Goal: Task Accomplishment & Management: Manage account settings

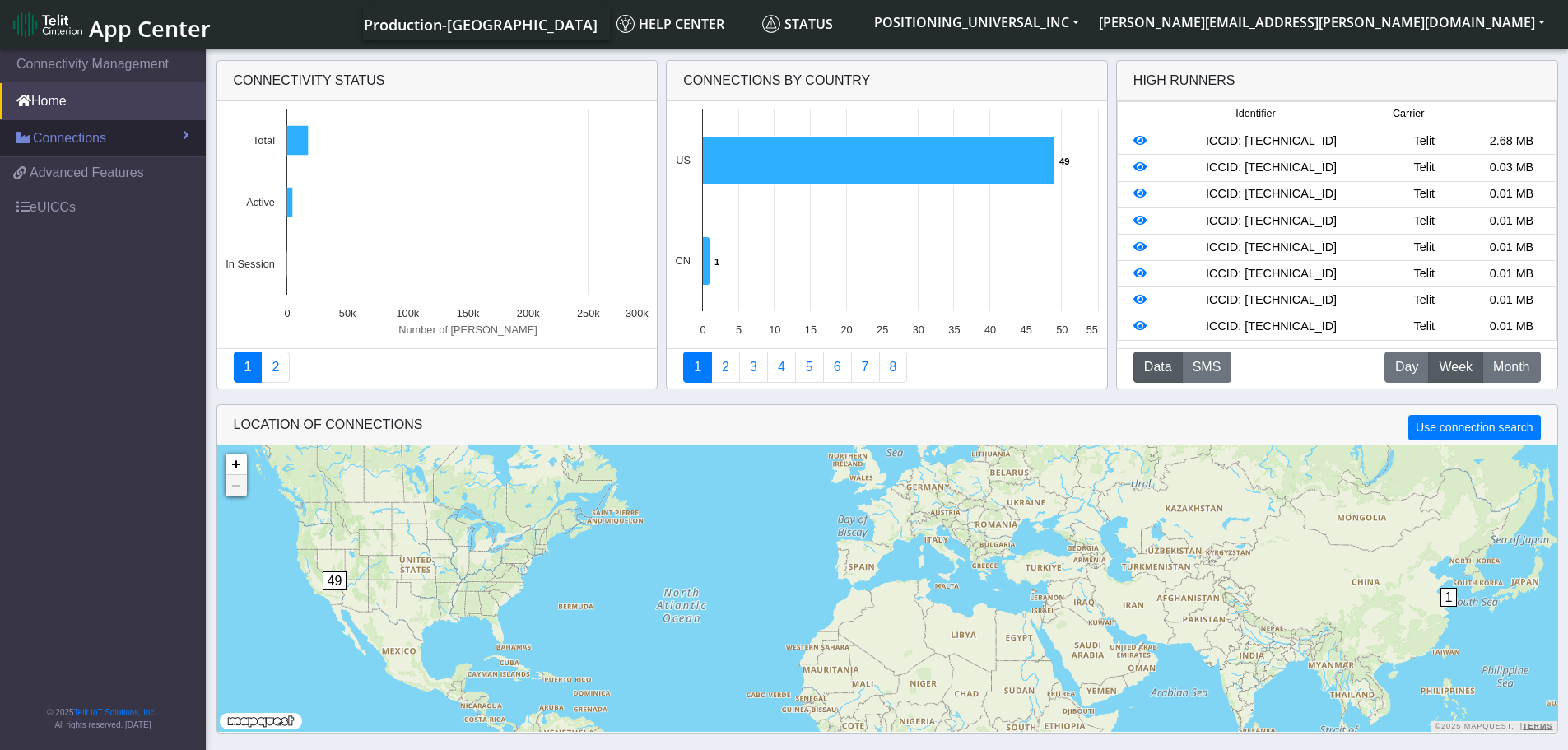
click at [80, 140] on span "Connections" at bounding box center [69, 138] width 73 height 19
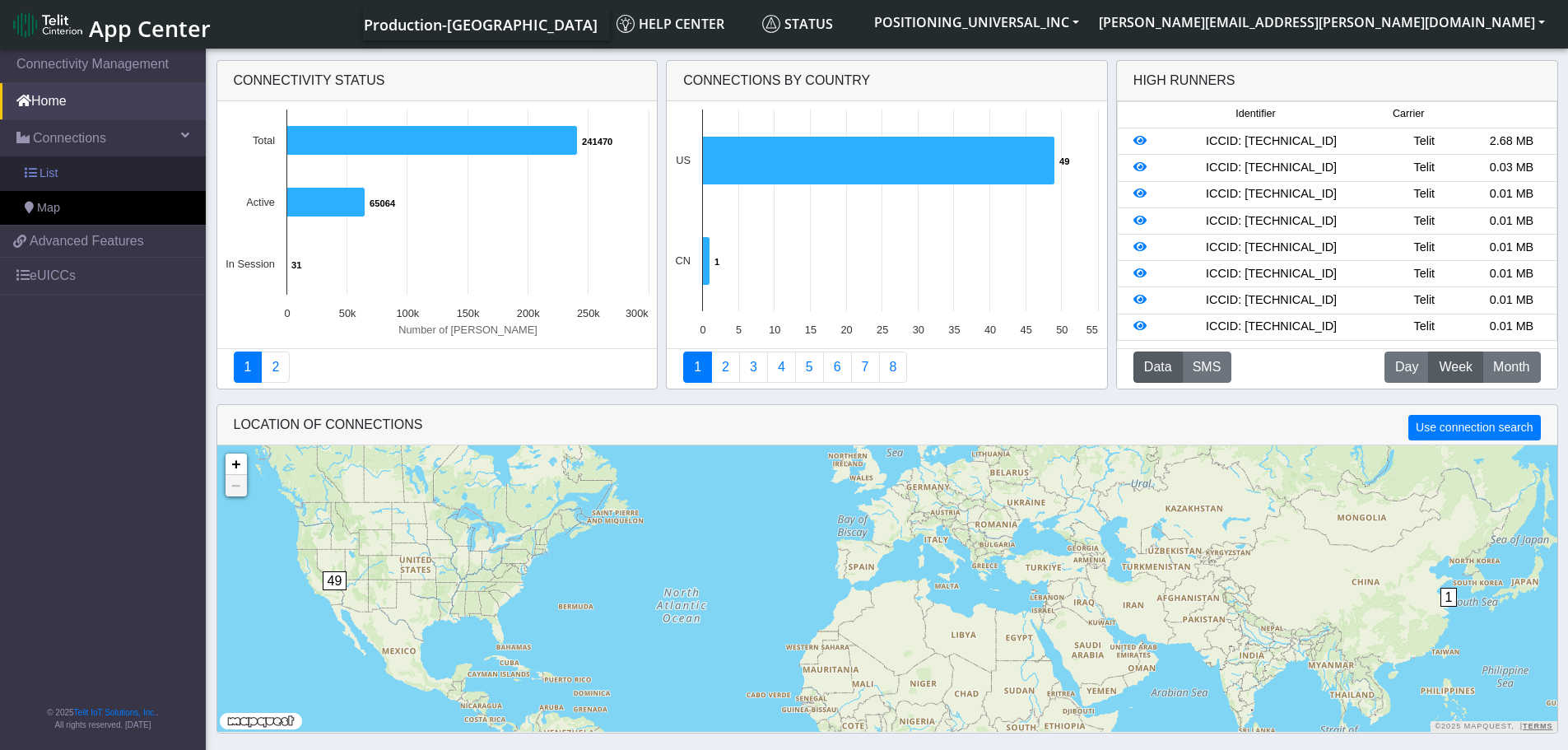
click at [67, 174] on link "List" at bounding box center [103, 173] width 206 height 34
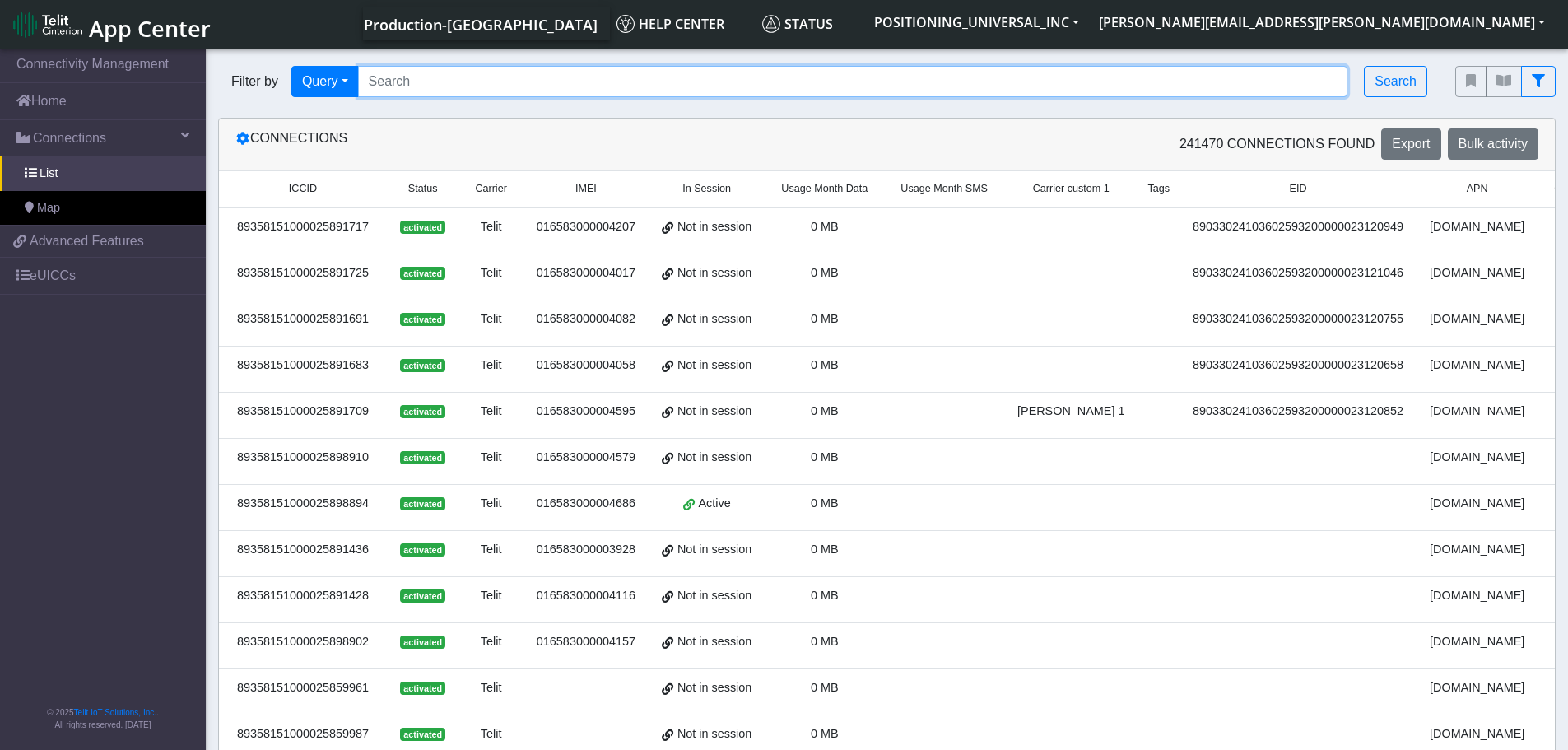
click at [480, 85] on input "Search..." at bounding box center [854, 81] width 991 height 31
paste input "89358151000025924492 89358151000025924500"
drag, startPoint x: 517, startPoint y: 81, endPoint x: 699, endPoint y: 79, distance: 182.0
click at [699, 79] on input "89358151000025924492 89358151000025924500" at bounding box center [854, 81] width 991 height 31
type input "89358151000025924492"
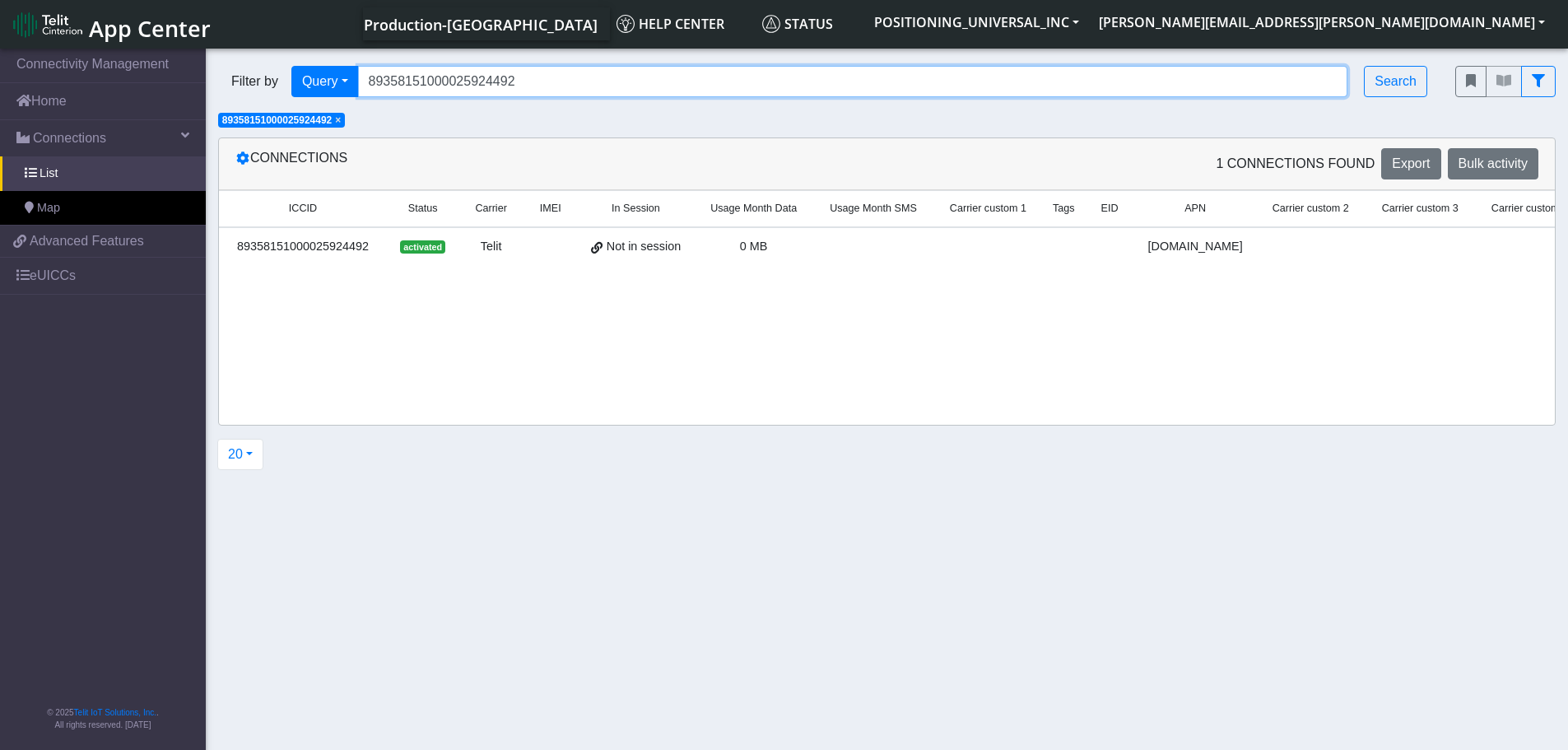
drag, startPoint x: 528, startPoint y: 83, endPoint x: 359, endPoint y: 98, distance: 169.7
click at [359, 98] on div "Filter by Query Query In Session Not connected Country Operator 893581510000259…" at bounding box center [824, 81] width 1237 height 56
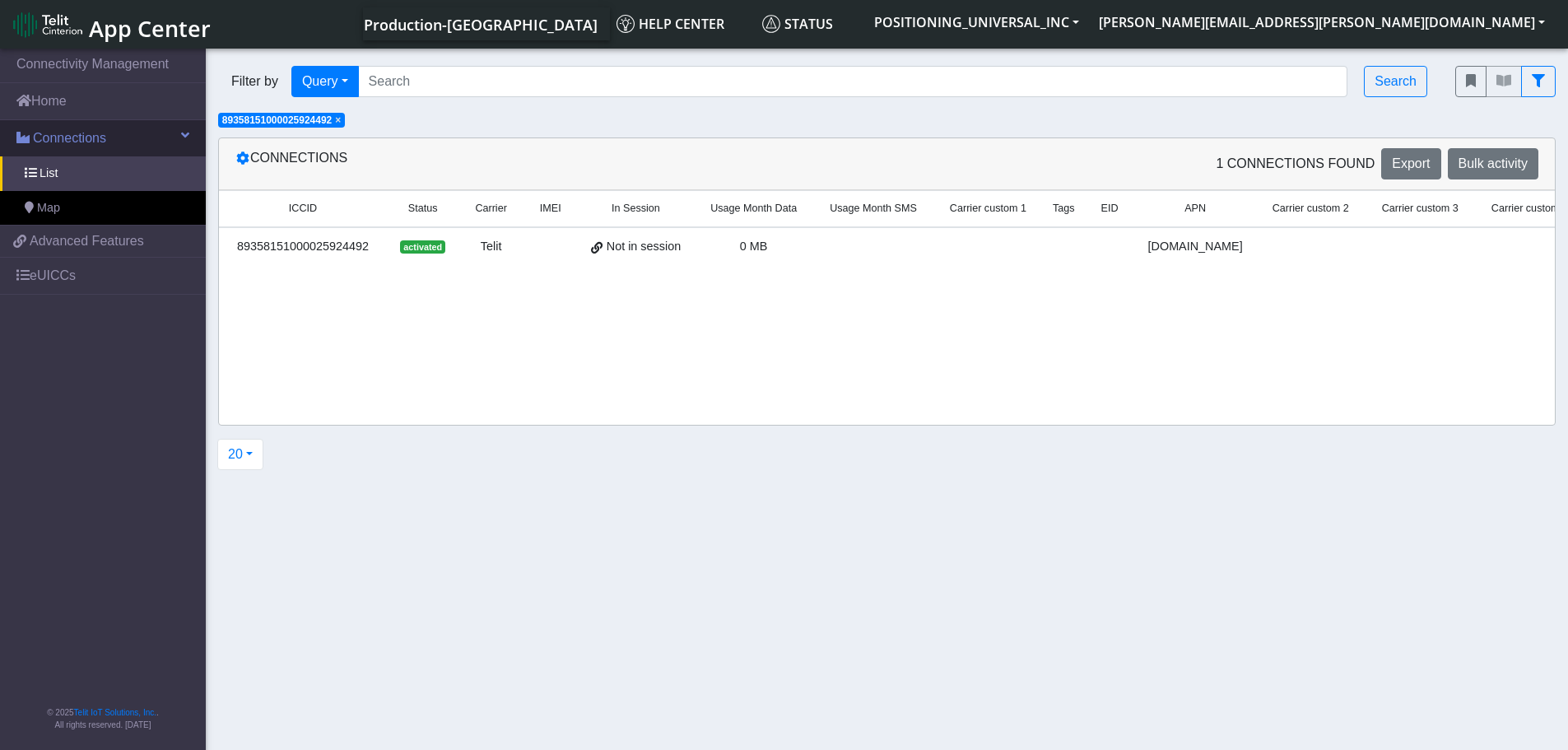
click at [99, 134] on span "Connections" at bounding box center [69, 138] width 73 height 19
click at [96, 142] on span "Connections" at bounding box center [69, 138] width 73 height 19
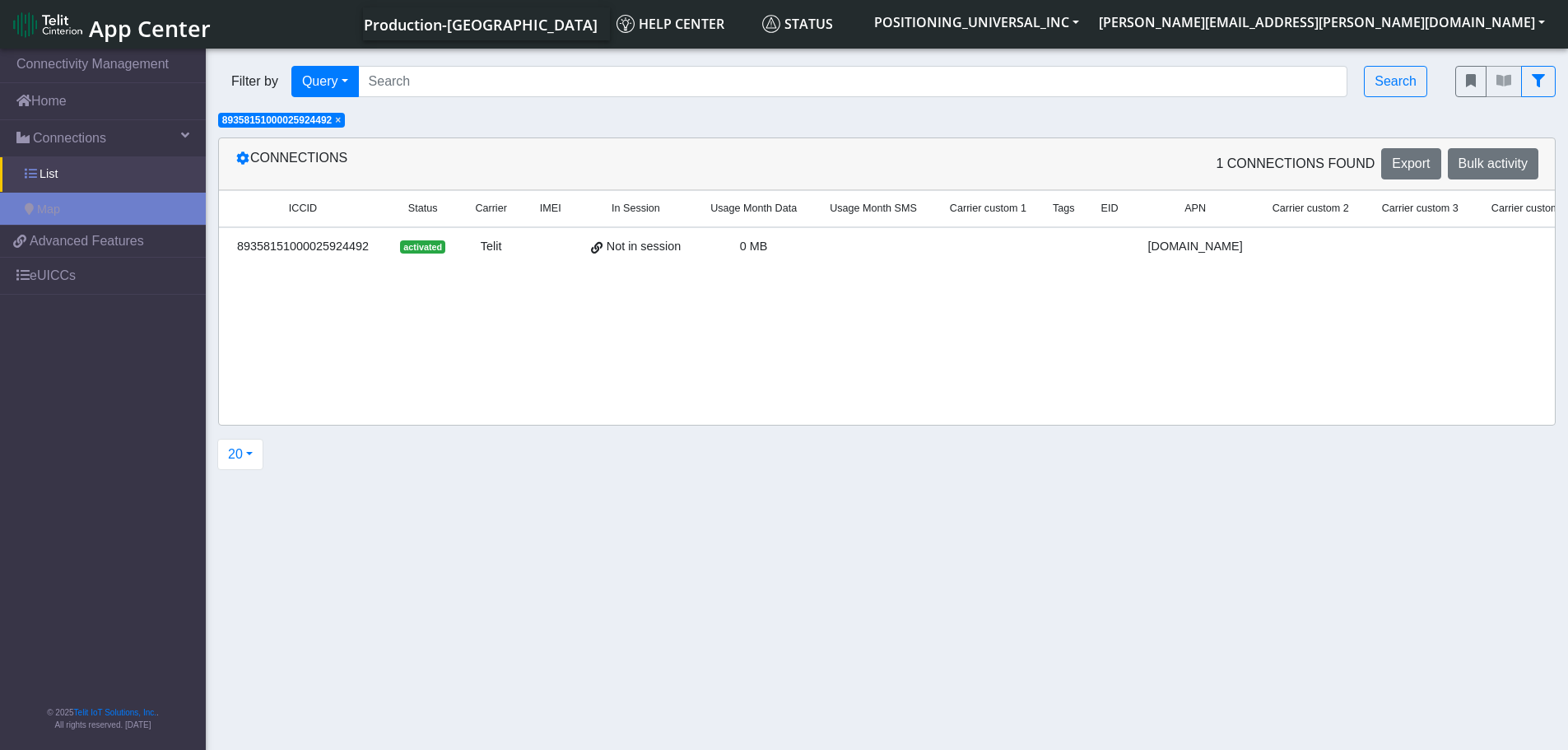
click at [79, 173] on link "List" at bounding box center [103, 174] width 206 height 34
click at [78, 176] on link "List" at bounding box center [103, 173] width 206 height 34
click at [341, 121] on span "×" at bounding box center [338, 120] width 6 height 11
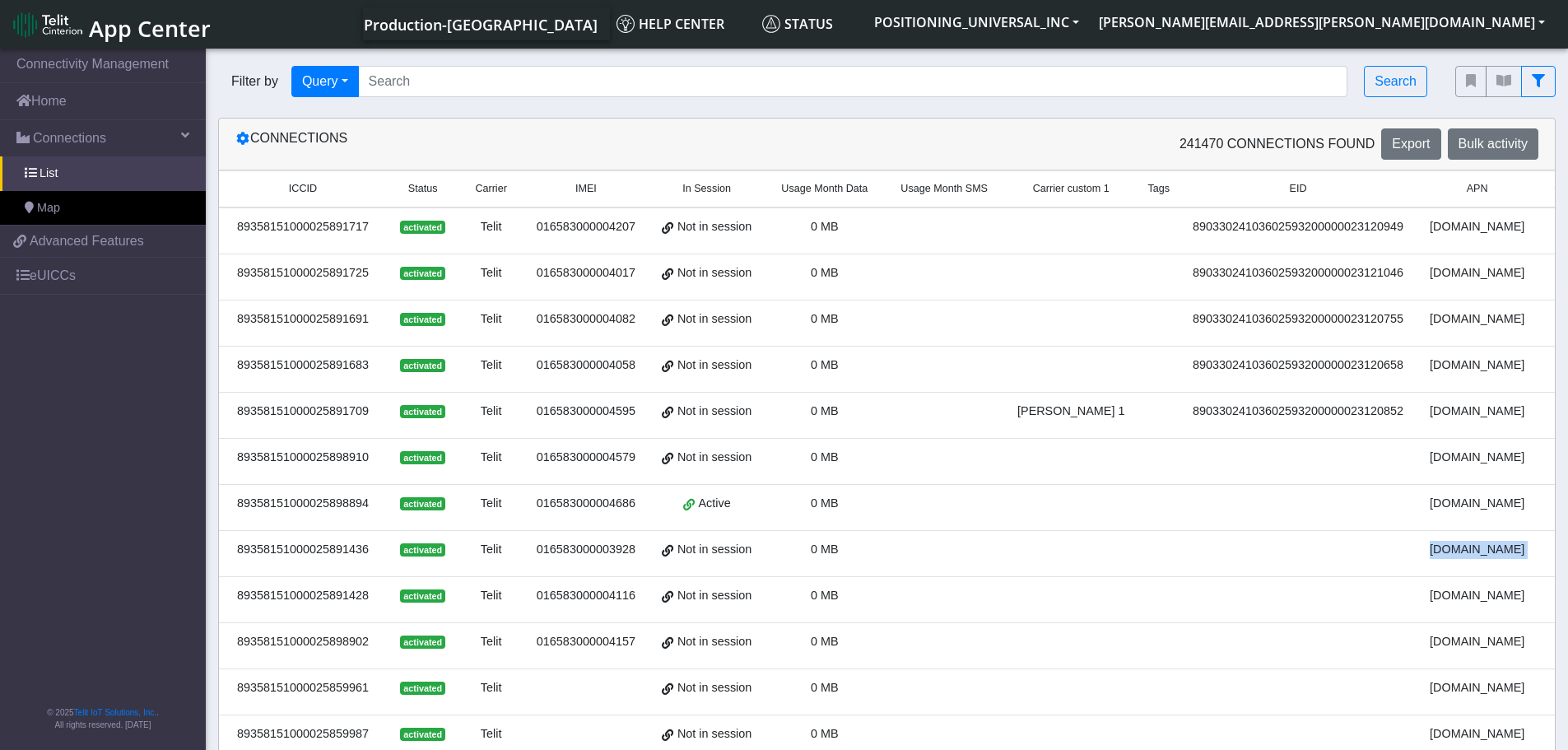
scroll to position [0, 1402]
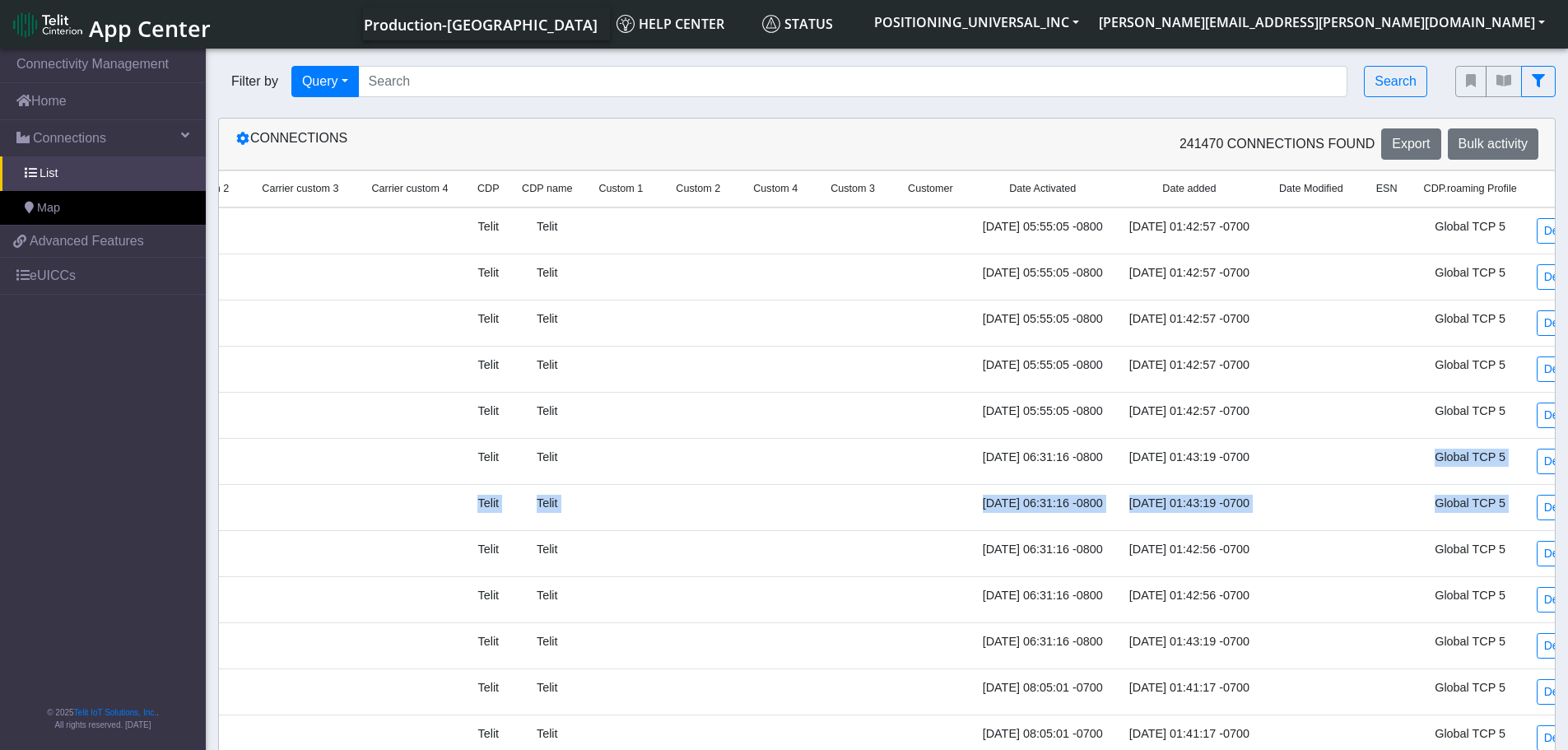
drag, startPoint x: 1089, startPoint y: 539, endPoint x: 1142, endPoint y: 425, distance: 125.7
click at [1327, 453] on tbody "89358151000025891717 activated Telit 016583000004207 Not in session 0 MB 890330…" at bounding box center [207, 669] width 2780 height 922
click at [675, 190] on span "Custom 2" at bounding box center [698, 188] width 44 height 16
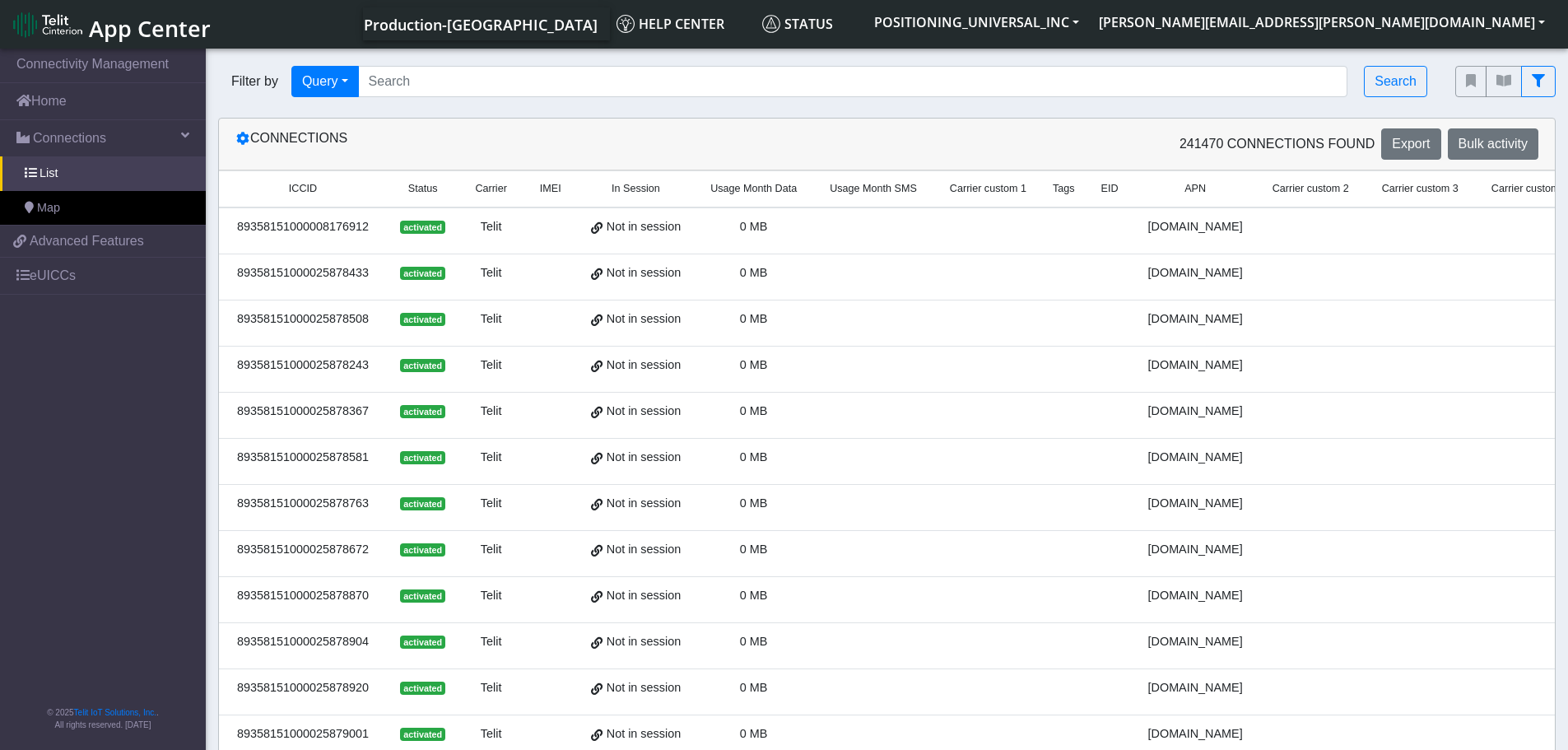
click at [1382, 194] on span "Carrier custom 3" at bounding box center [1420, 188] width 77 height 16
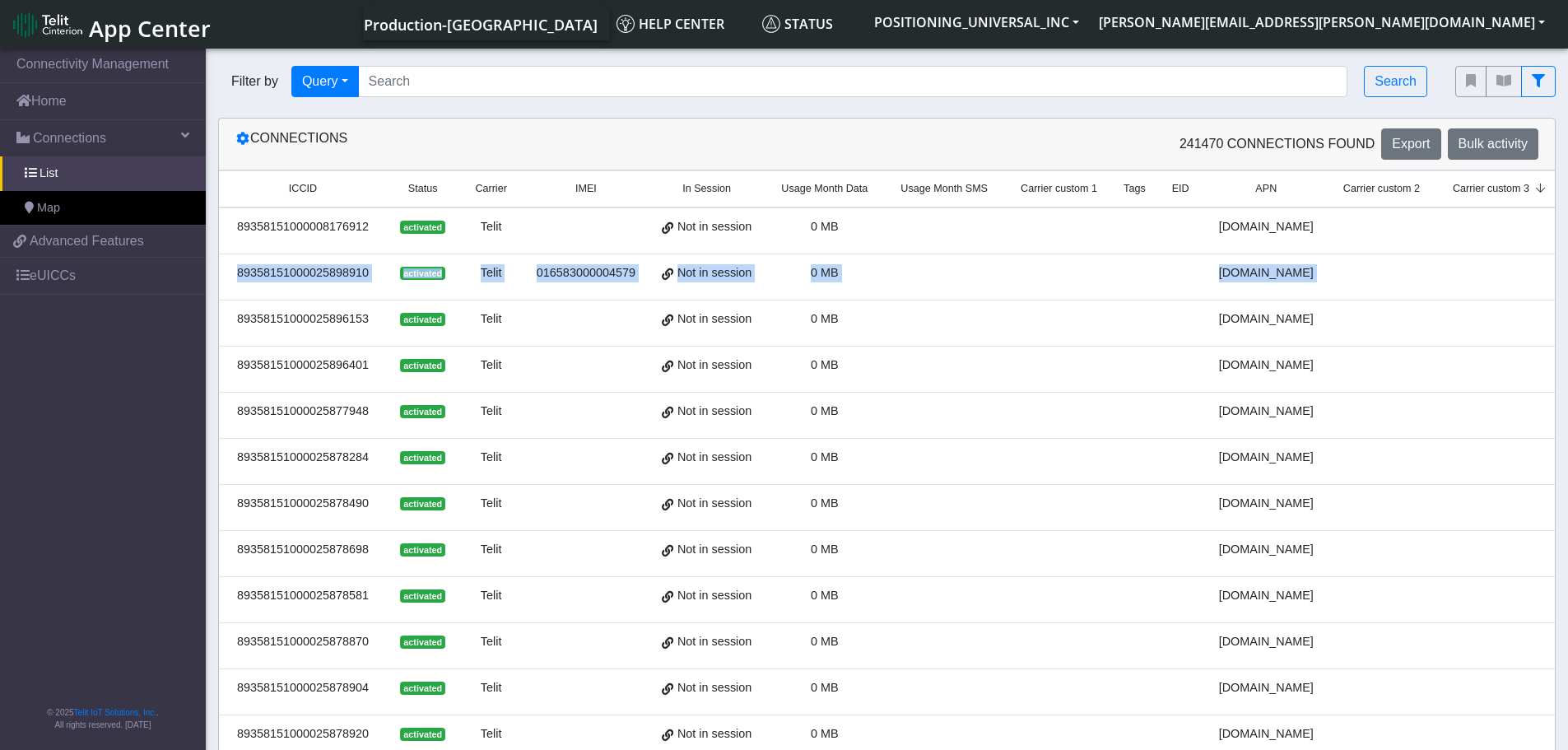
drag, startPoint x: 1499, startPoint y: 238, endPoint x: 1570, endPoint y: 212, distance: 75.6
click at [1568, 218] on html "App Center Production-US Help center Status POSITIONING_UNIVERSAL_INC [PERSON_N…" at bounding box center [784, 375] width 1568 height 750
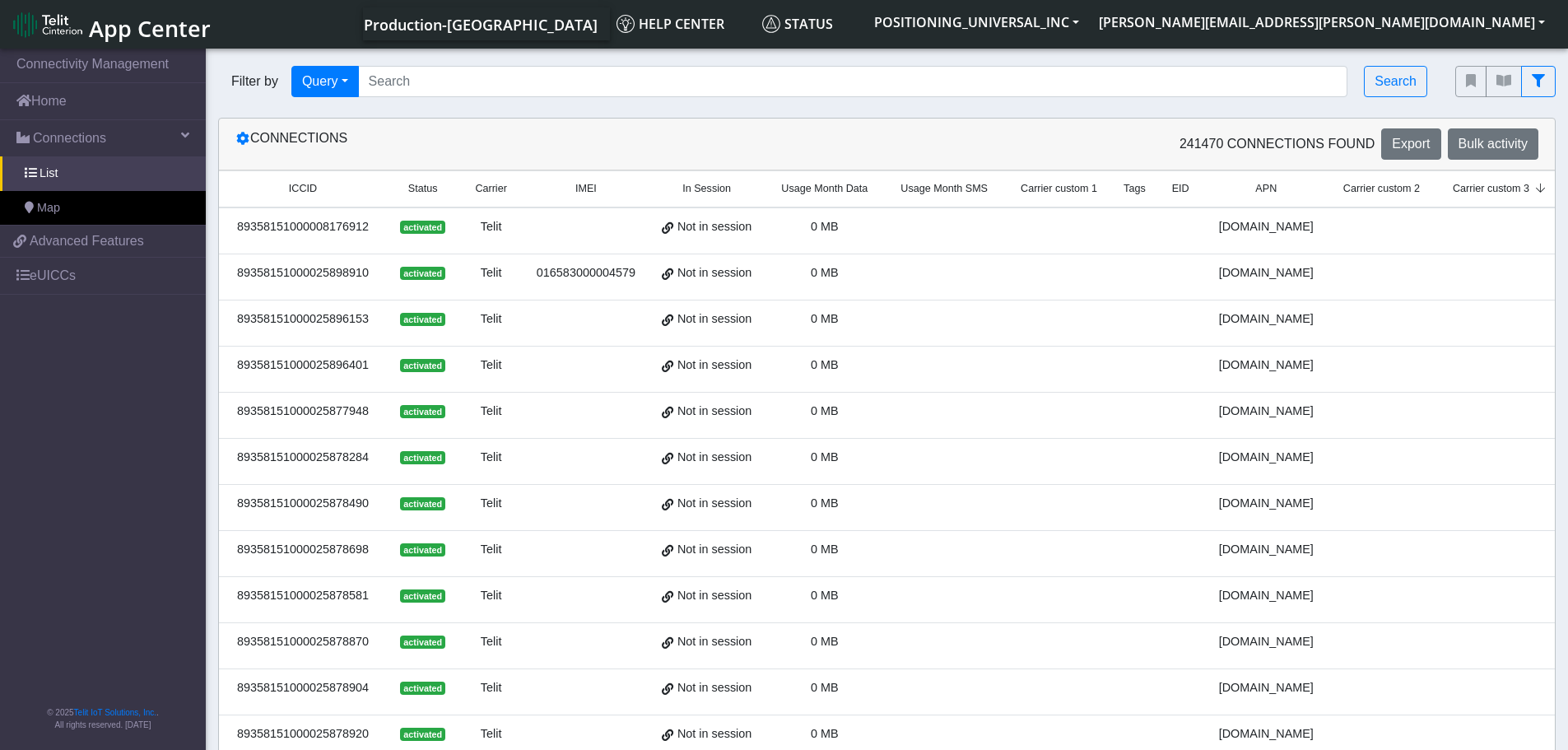
click at [1456, 188] on span "Carrier custom 3" at bounding box center [1490, 188] width 77 height 16
click at [1340, 198] on th "Carrier custom 2" at bounding box center [1381, 188] width 109 height 36
click at [1343, 192] on span "Carrier custom 2" at bounding box center [1381, 188] width 77 height 16
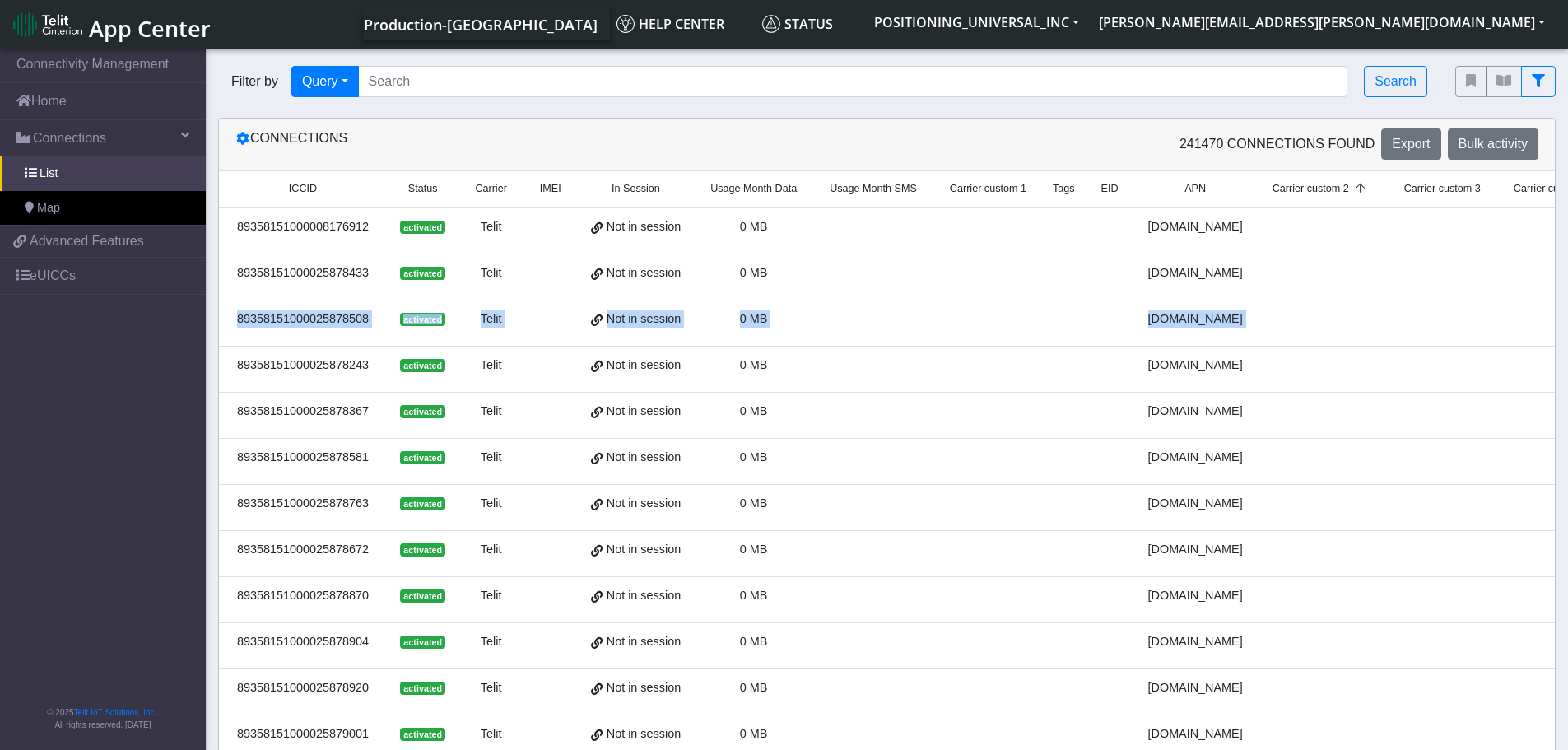
scroll to position [0, 1173]
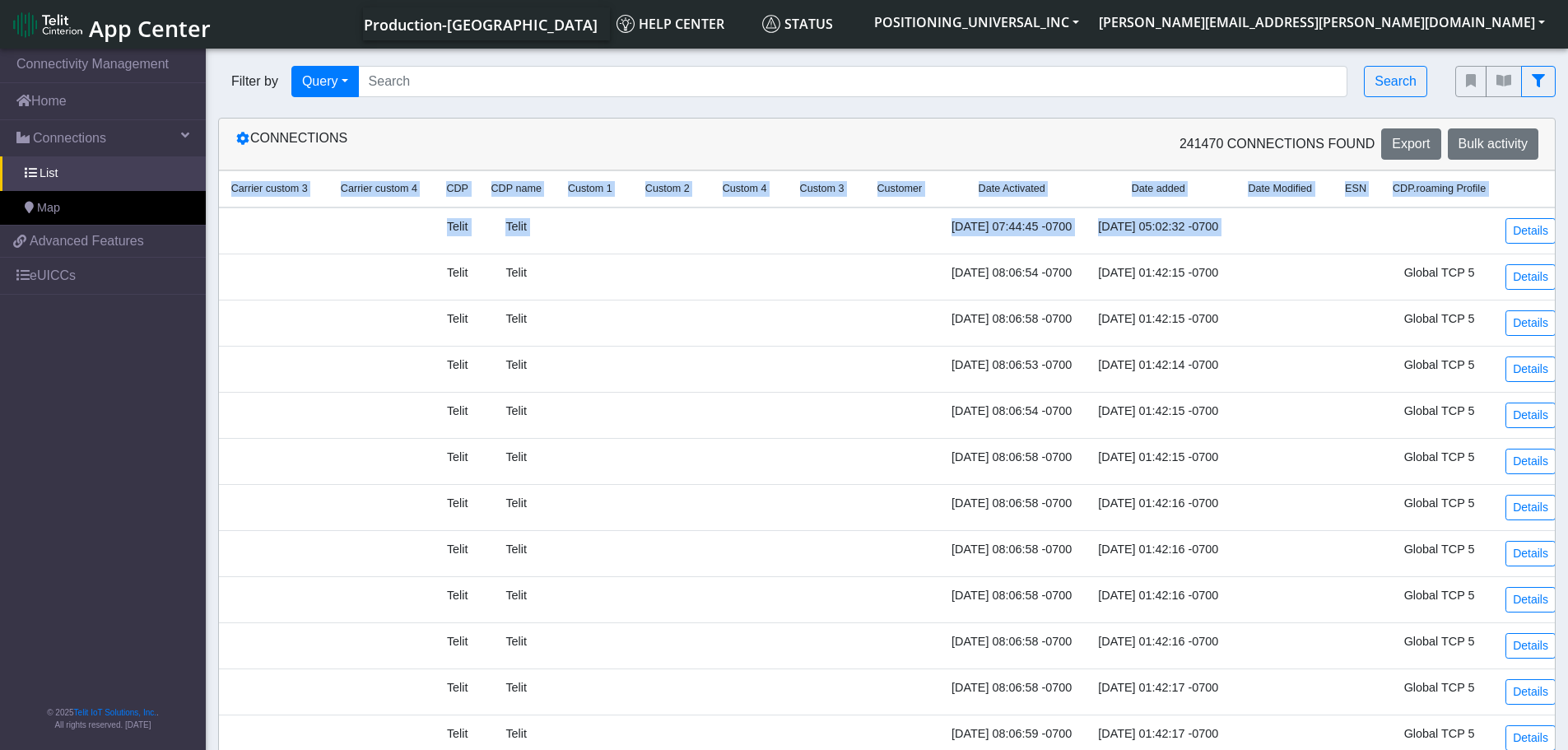
drag, startPoint x: 1342, startPoint y: 253, endPoint x: 1556, endPoint y: 251, distance: 214.0
click at [1568, 262] on html "App Center Production-US Help center Status POSITIONING_UNIVERSAL_INC [PERSON_N…" at bounding box center [784, 375] width 1568 height 750
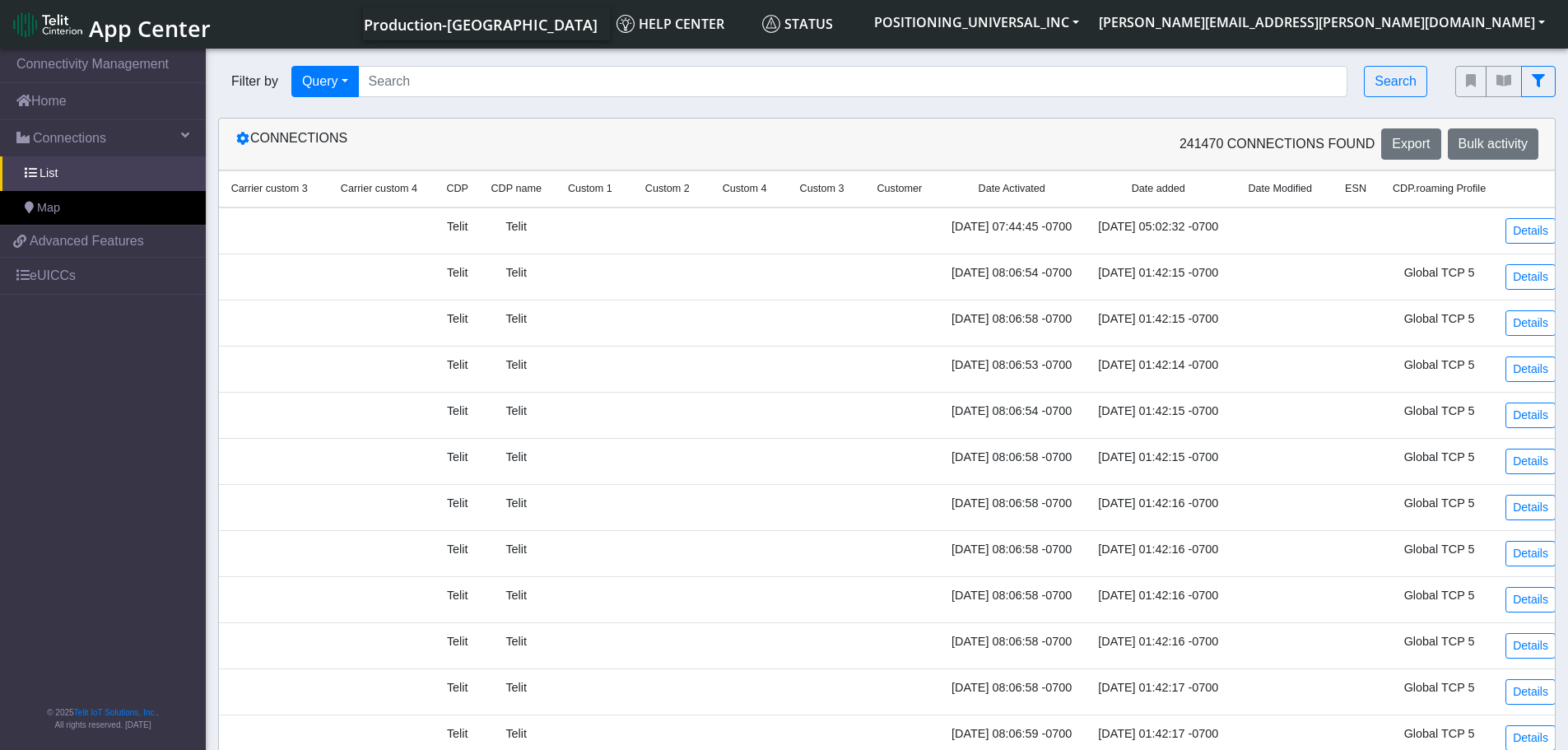
click at [800, 188] on span "Custom 3" at bounding box center [822, 188] width 44 height 16
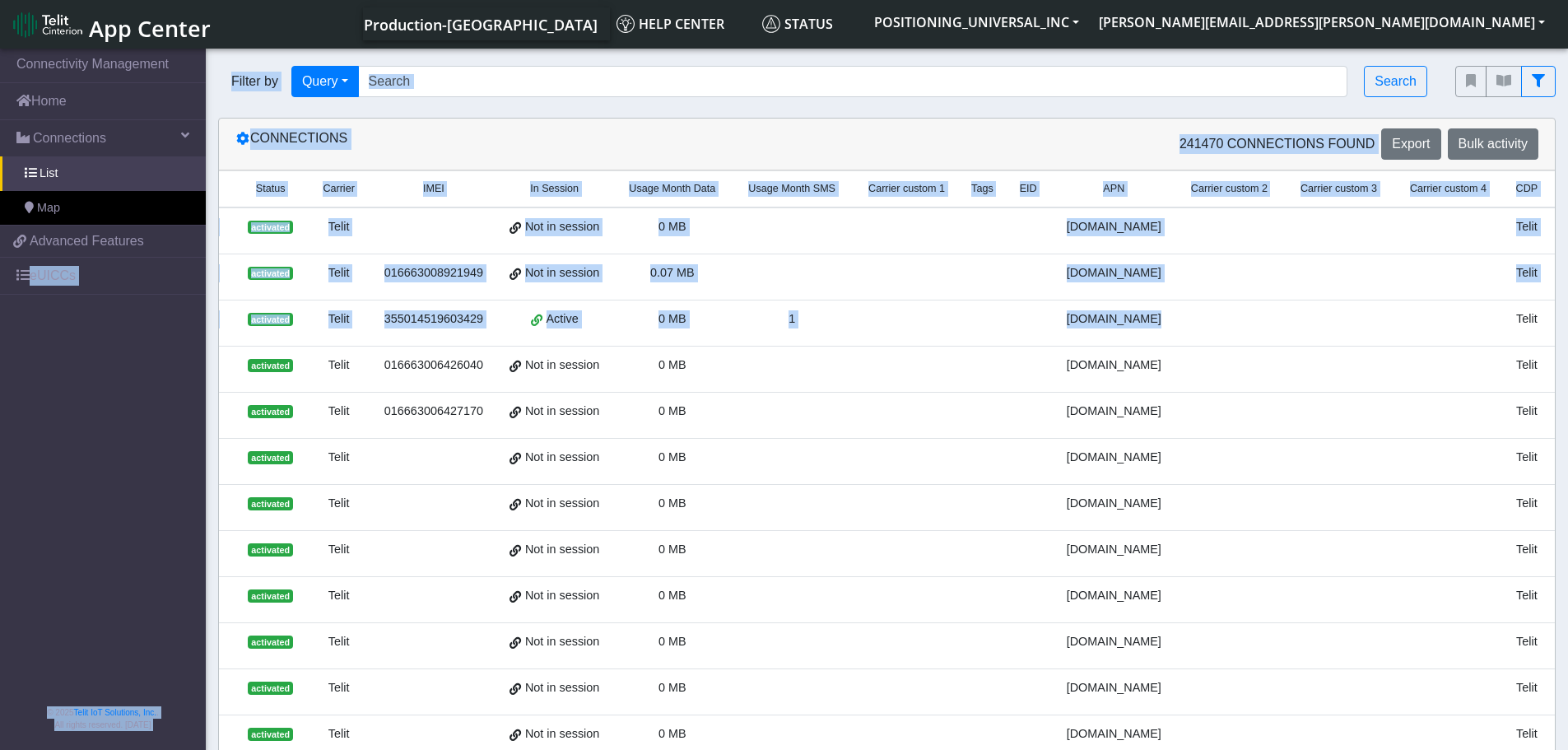
scroll to position [0, 0]
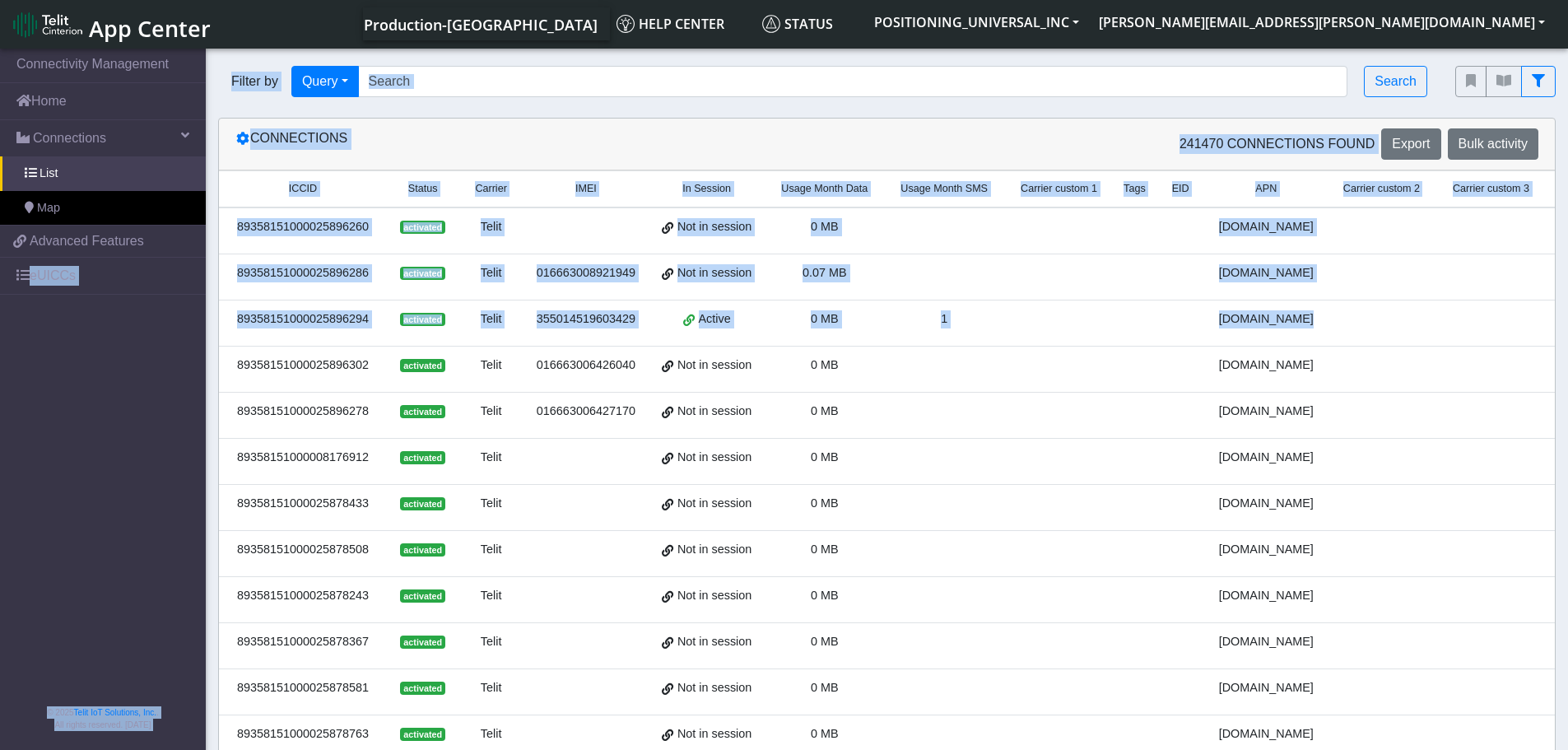
drag, startPoint x: 1449, startPoint y: 332, endPoint x: 82, endPoint y: 363, distance: 1367.4
click at [11, 371] on section "Connectivity Management Home Connections List Map 4bdd3a40d5e798b4eb55b5a28b440…" at bounding box center [784, 635] width 1568 height 1179
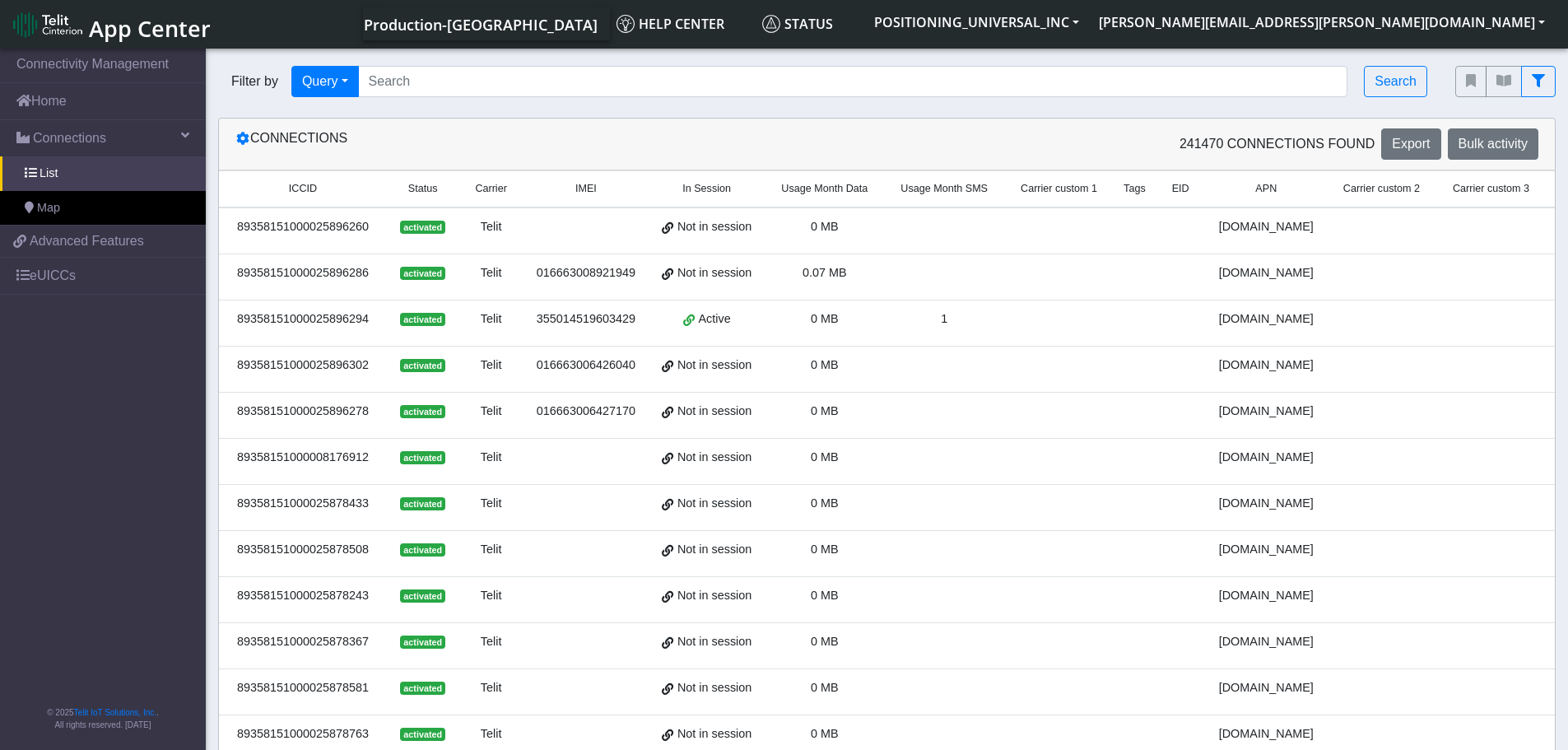
click at [894, 442] on td at bounding box center [944, 461] width 120 height 46
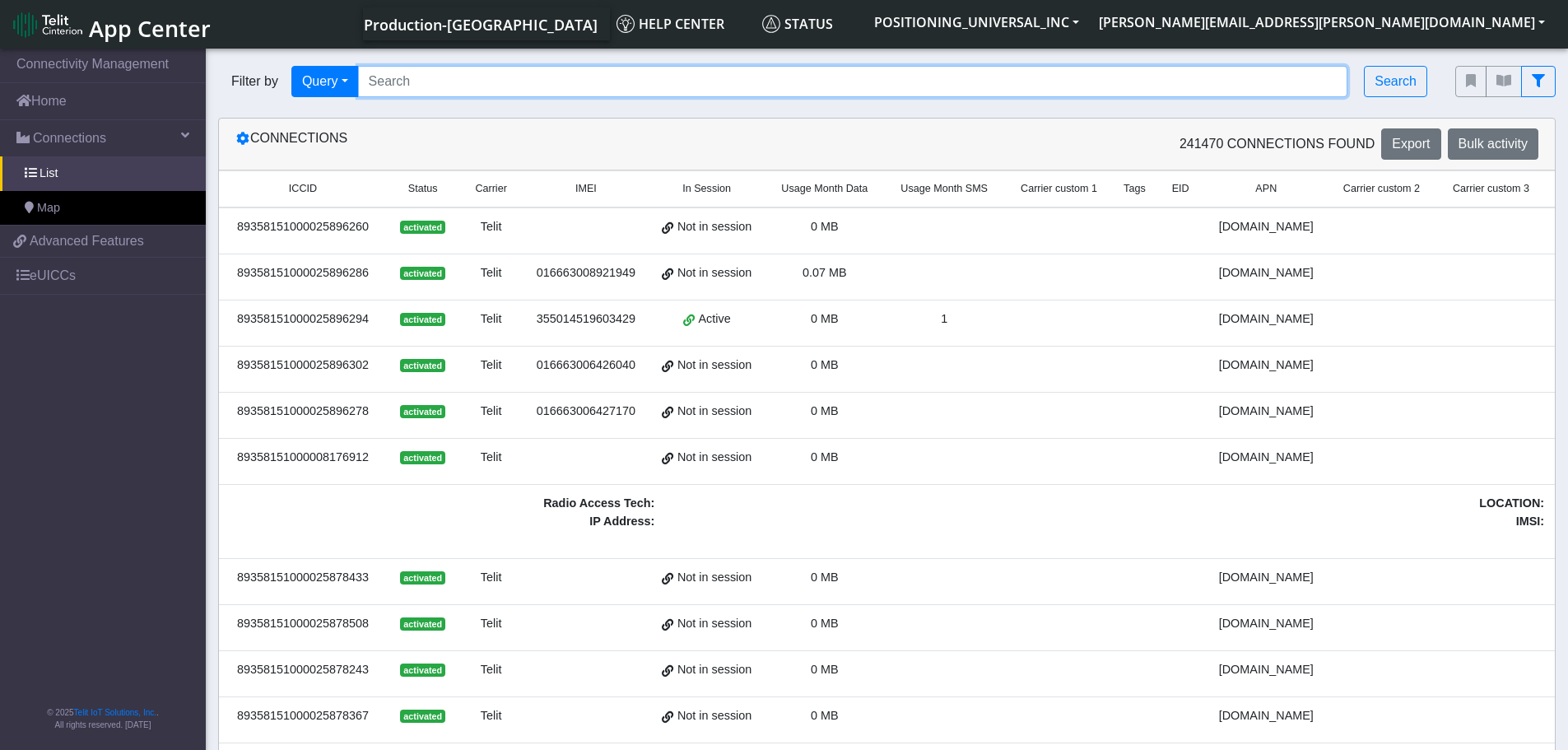
click at [395, 86] on input "Search..." at bounding box center [854, 81] width 991 height 31
paste input "89358151000025924492 89358151000025924500"
type input "89358151000025924492 89358151000025924500"
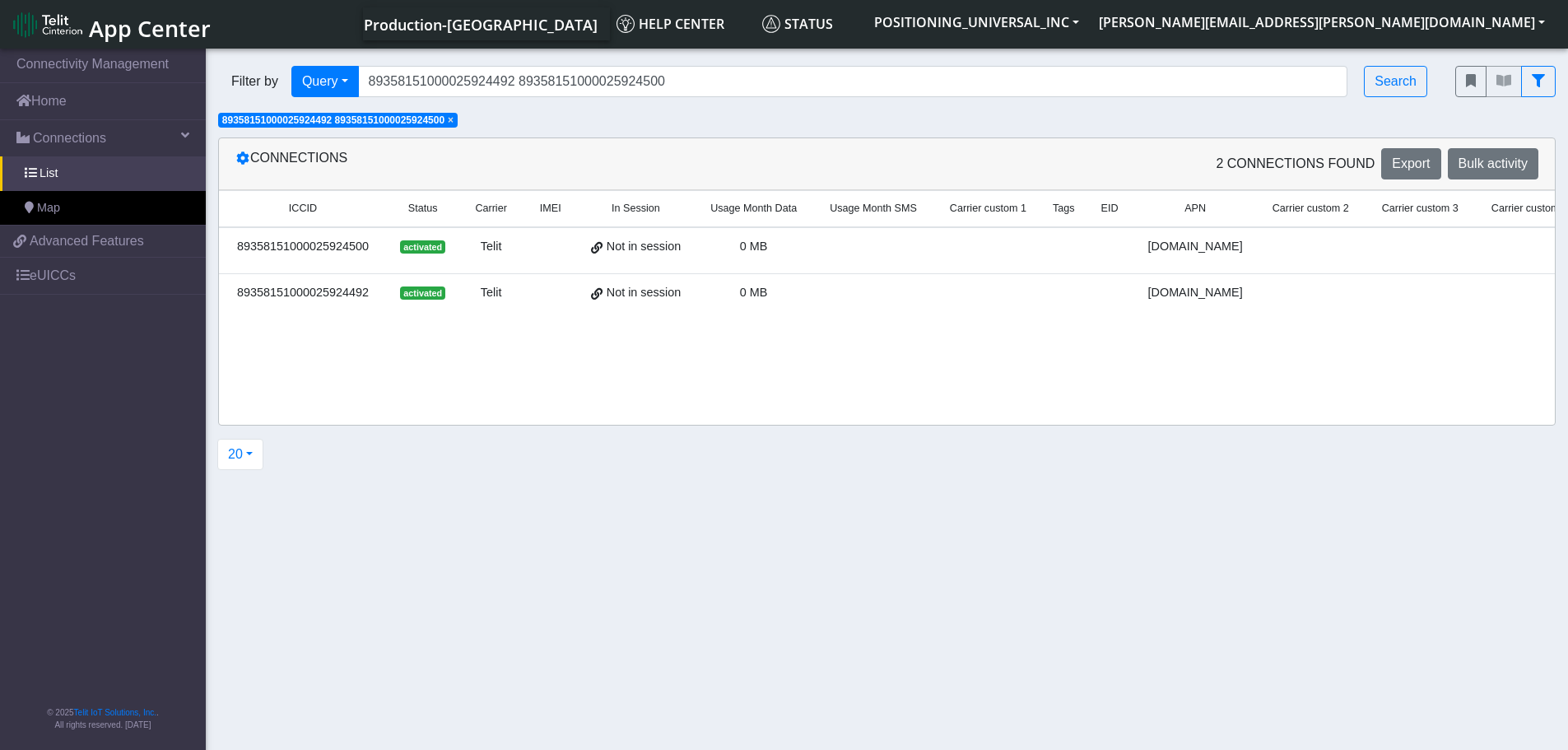
click at [326, 251] on div "89358151000025924500" at bounding box center [303, 247] width 148 height 18
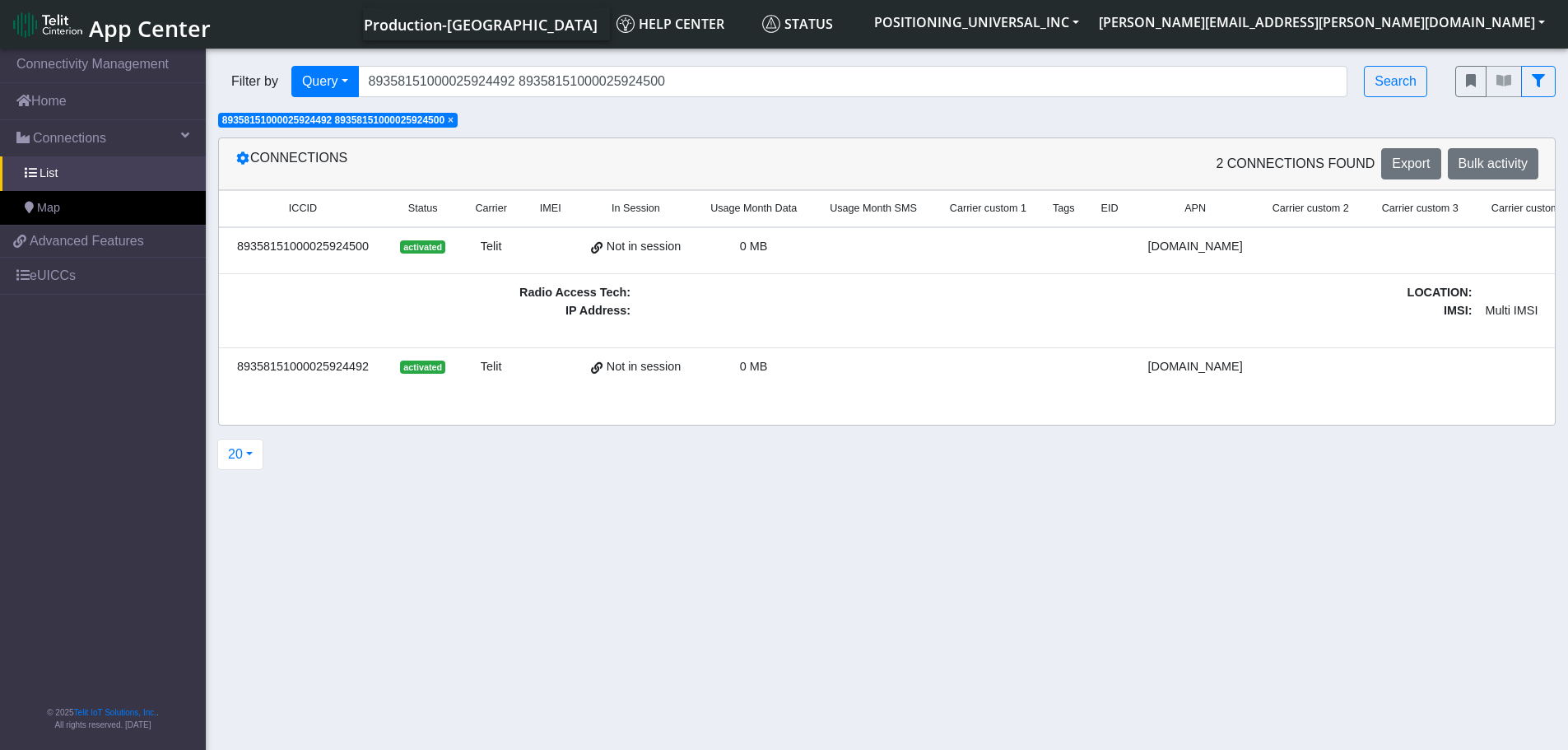
click at [342, 246] on div "89358151000025924500" at bounding box center [303, 247] width 148 height 18
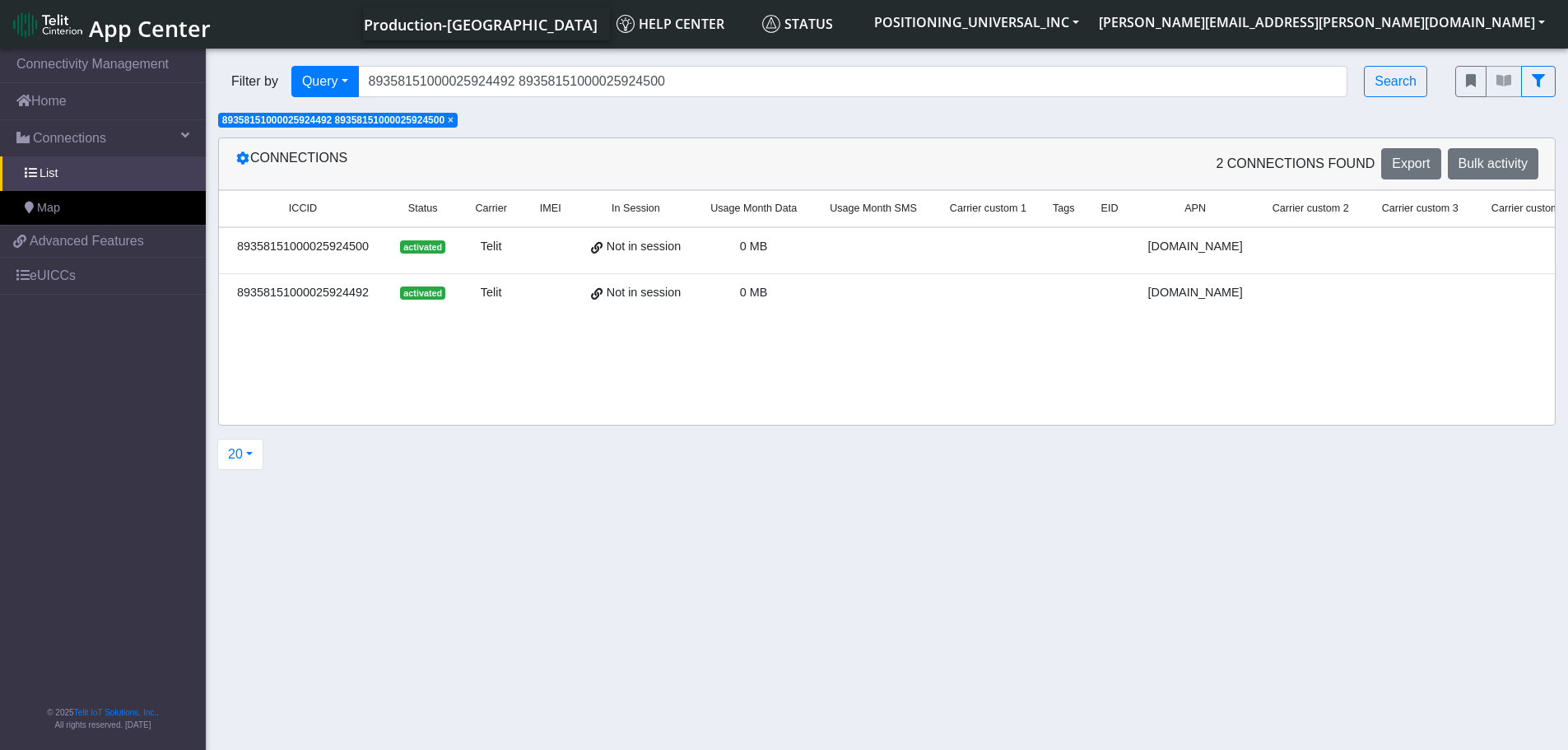
click at [342, 246] on div "89358151000025924500" at bounding box center [303, 247] width 148 height 18
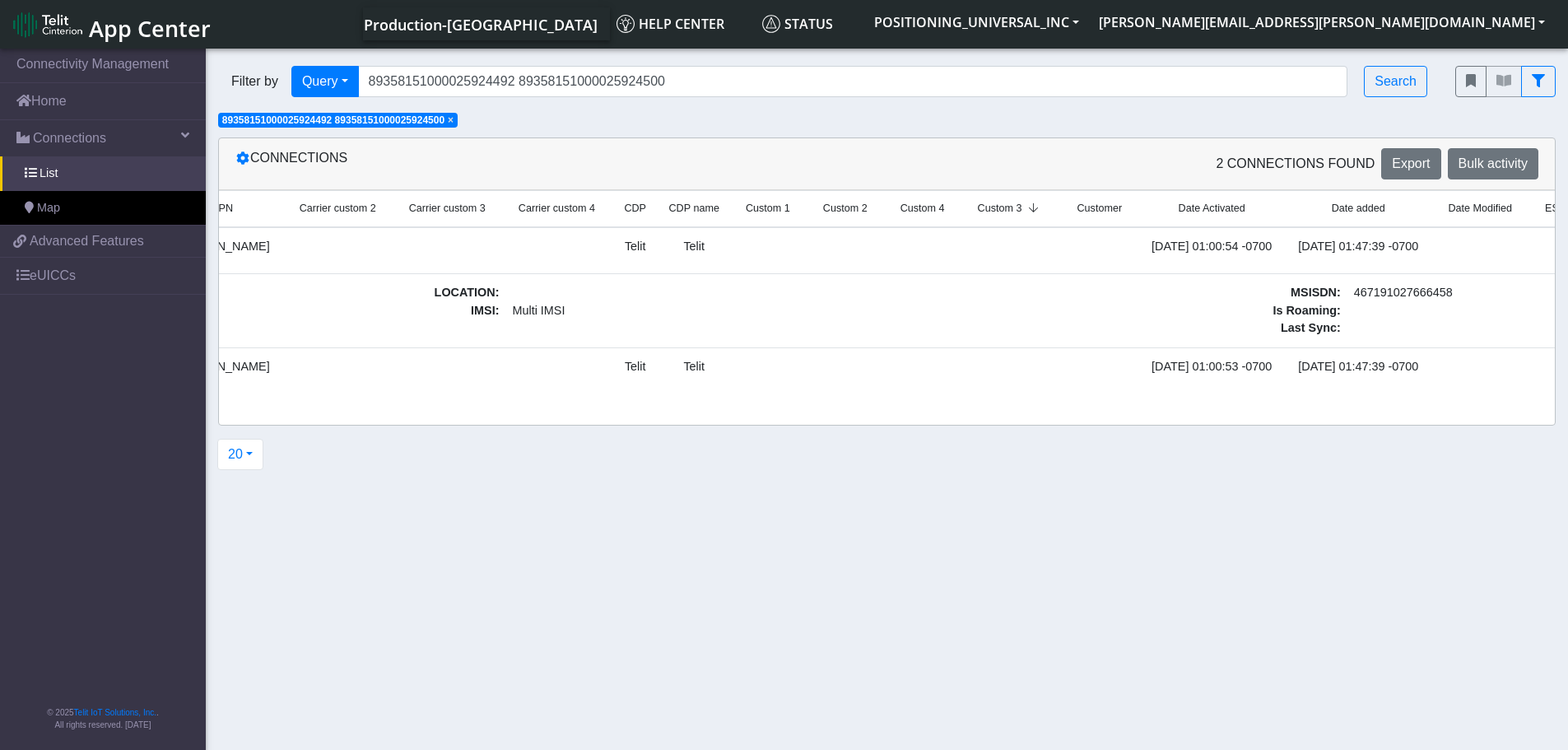
scroll to position [0, 1175]
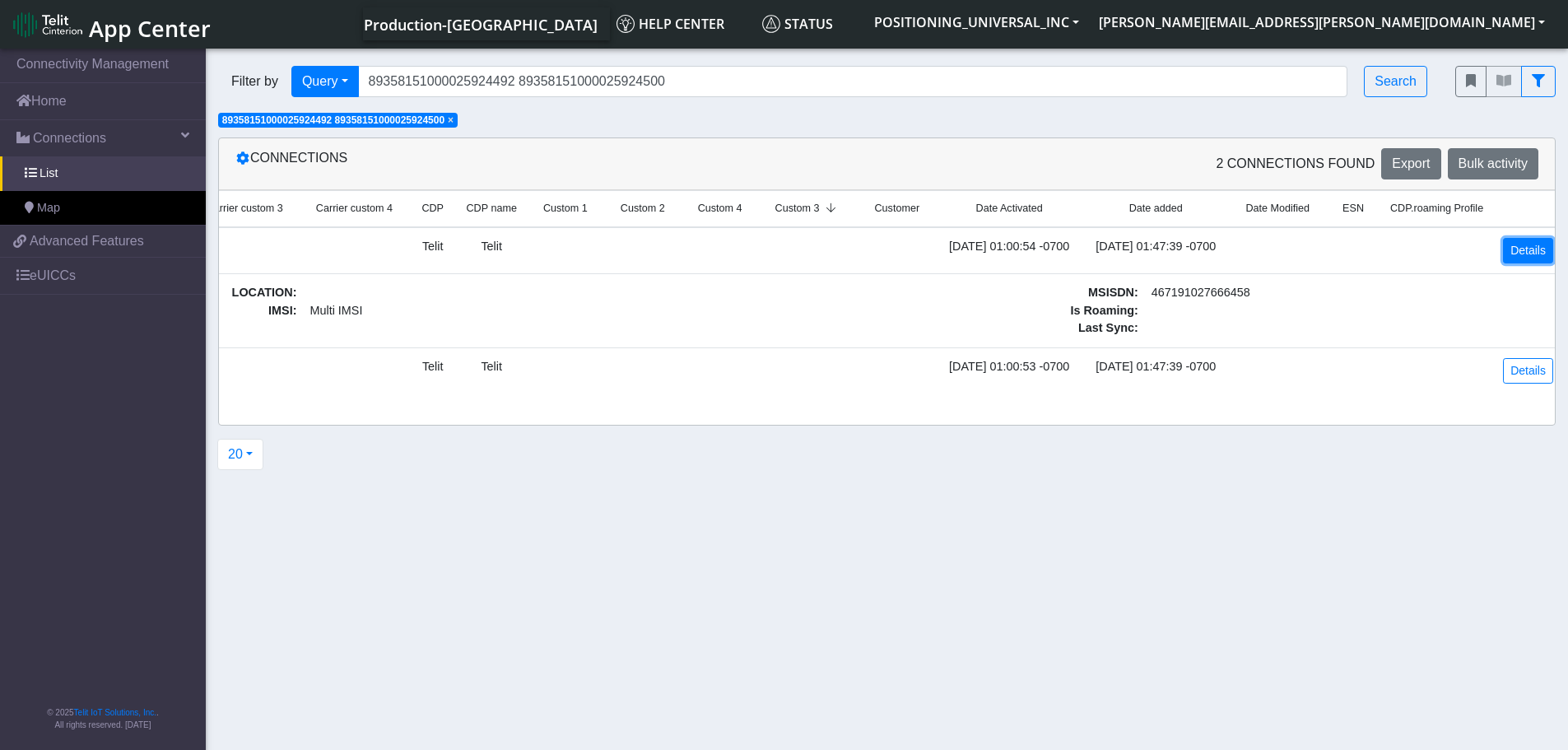
click at [1515, 250] on link "Details" at bounding box center [1528, 250] width 50 height 26
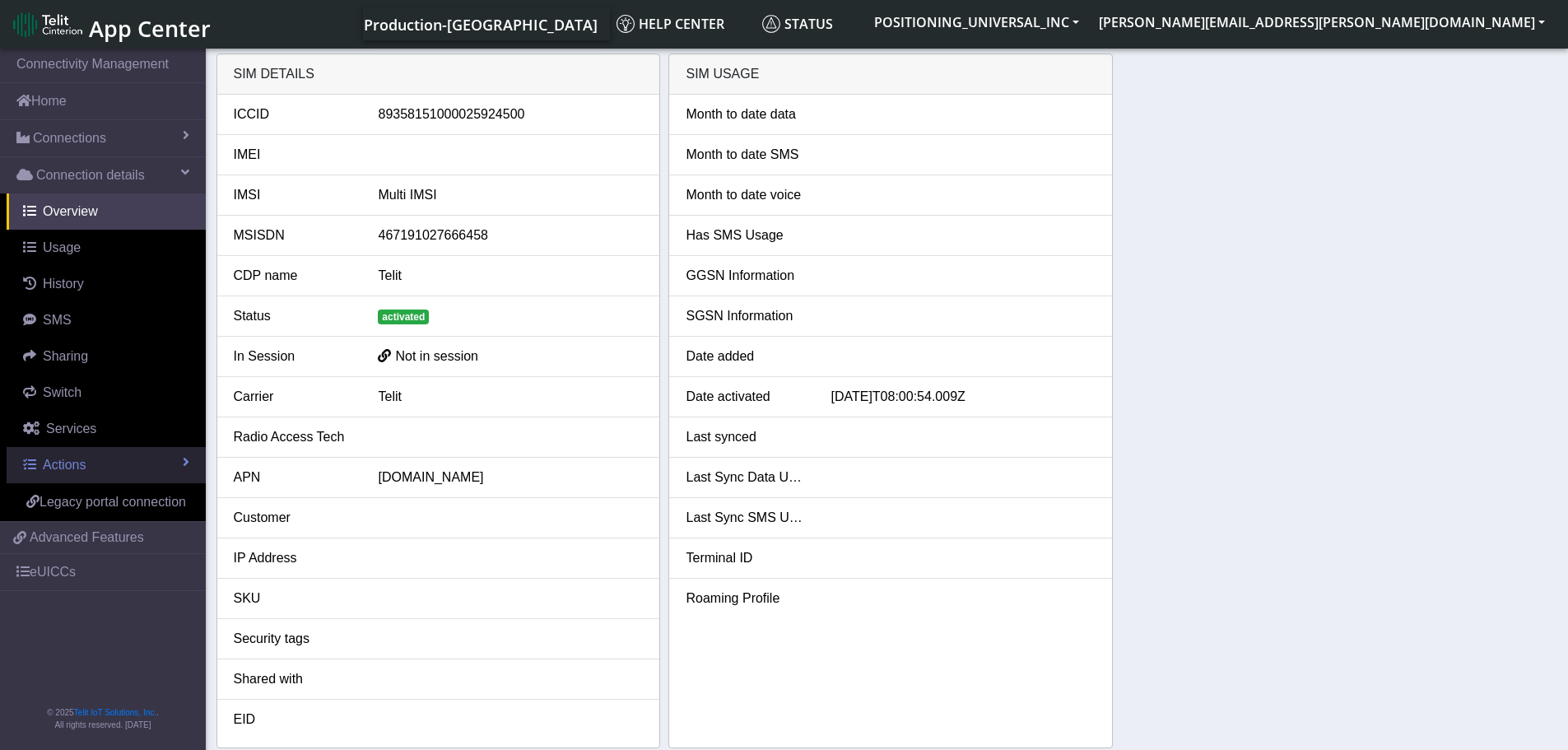
click at [82, 457] on span "Actions" at bounding box center [64, 464] width 43 height 14
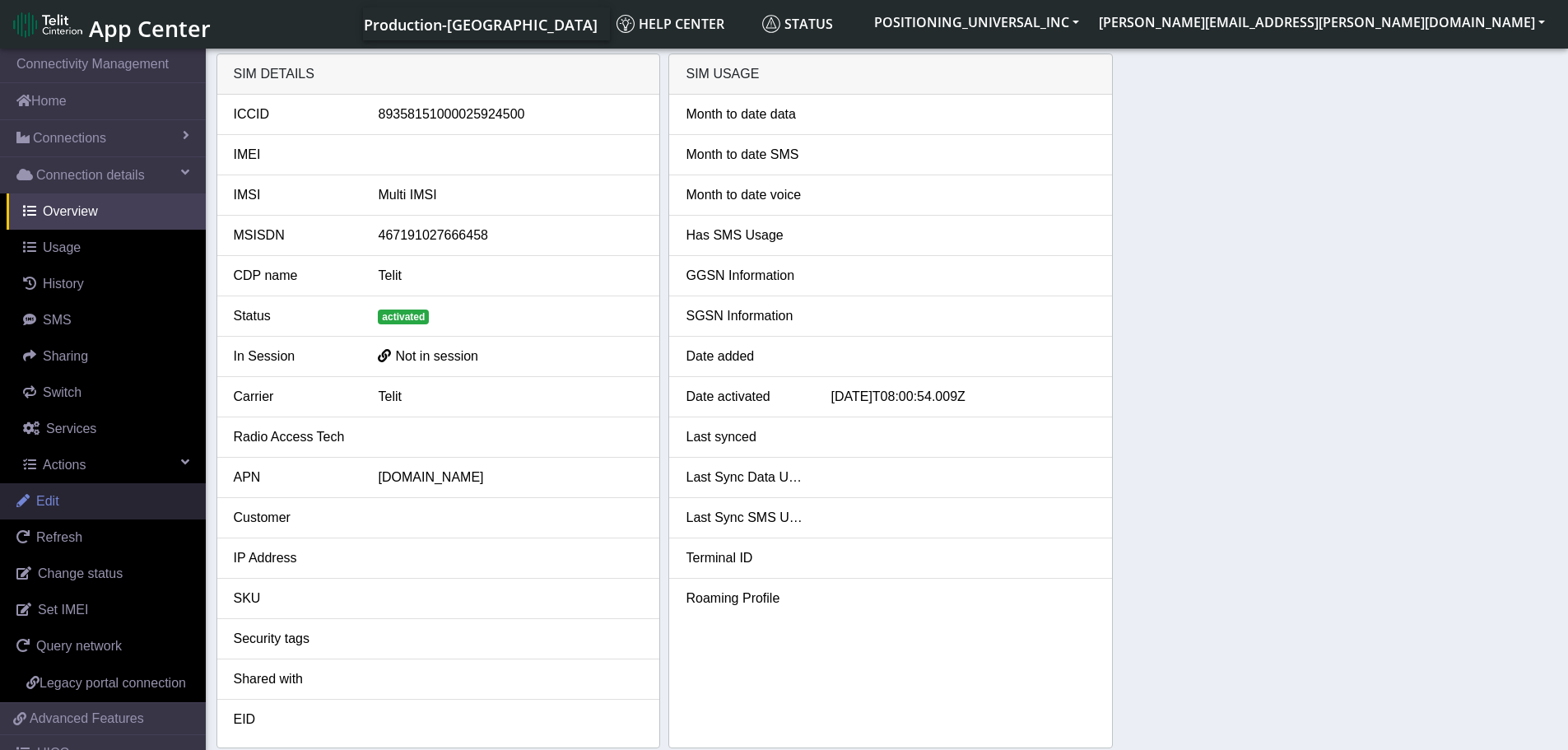
click at [94, 516] on link "Edit" at bounding box center [103, 501] width 206 height 36
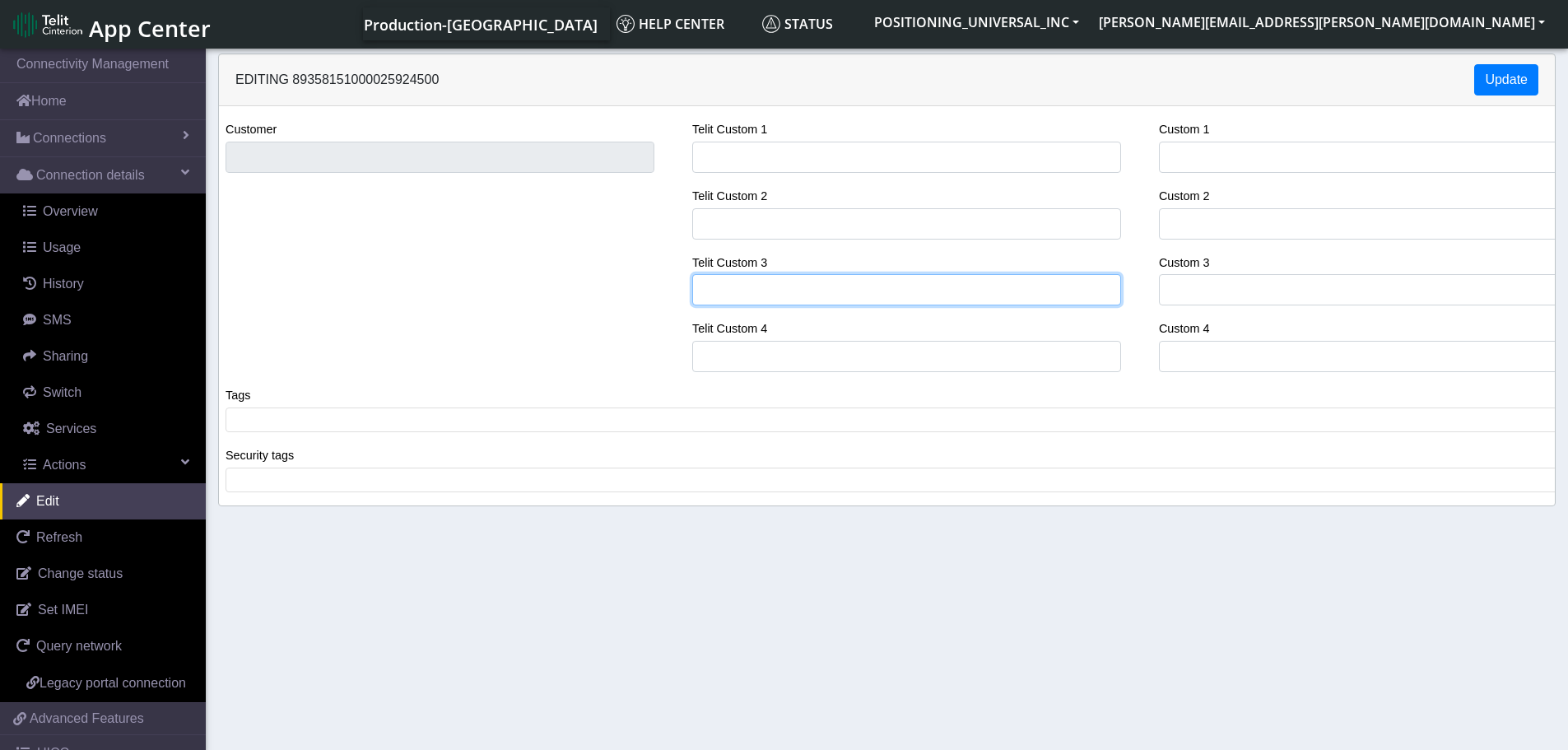
click at [748, 286] on input "Telit Custom 1" at bounding box center [906, 290] width 429 height 31
drag, startPoint x: 843, startPoint y: 283, endPoint x: 560, endPoint y: 293, distance: 283.2
click at [566, 292] on div "Customer Telit Custom 1 Telit Custom 2 Telit Custom 3 TT603 Internal Test Telit…" at bounding box center [887, 252] width 1361 height 266
type input "TT603 Internal Test"
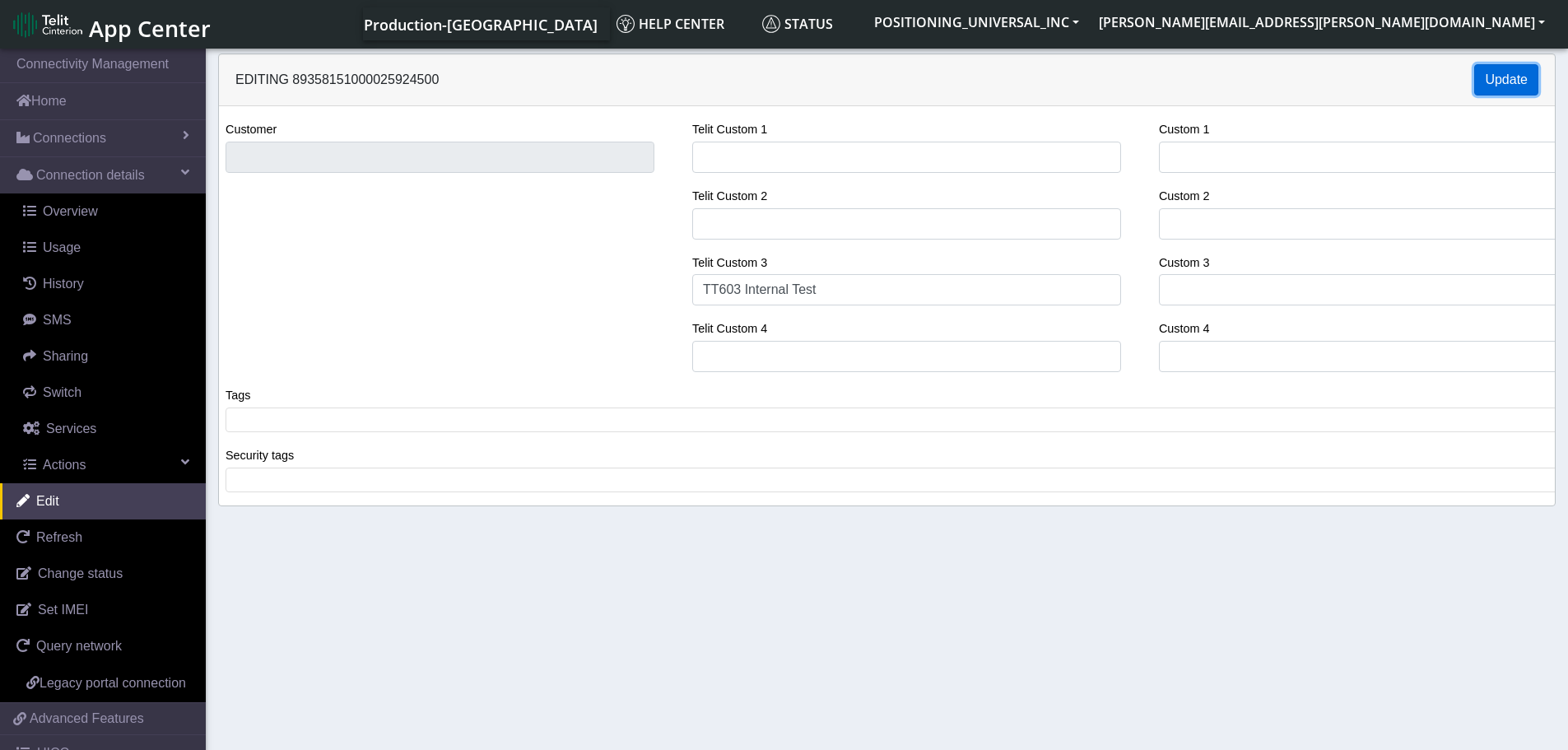
click at [1512, 79] on button "Update" at bounding box center [1506, 79] width 64 height 31
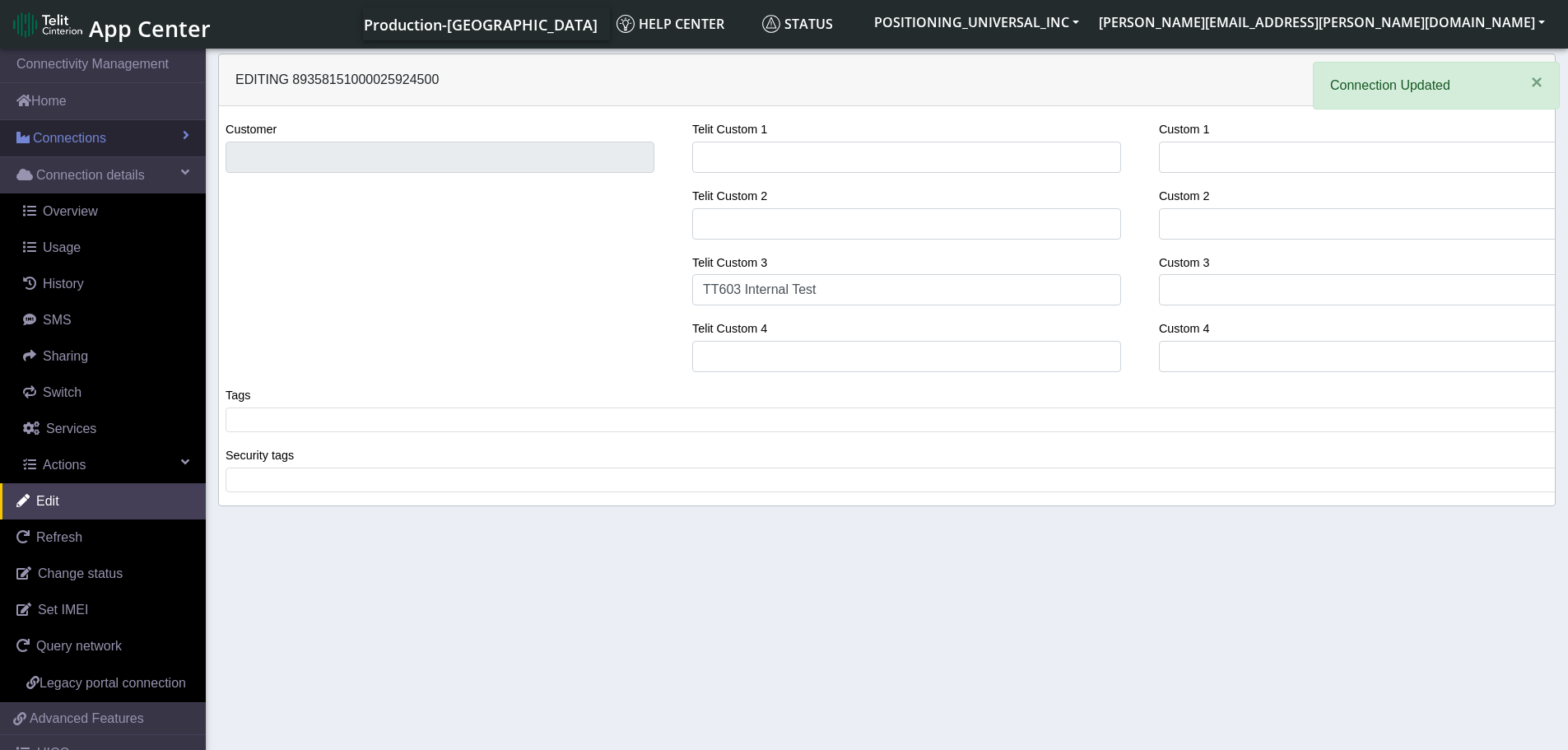
click at [93, 148] on link "Connections" at bounding box center [103, 138] width 206 height 36
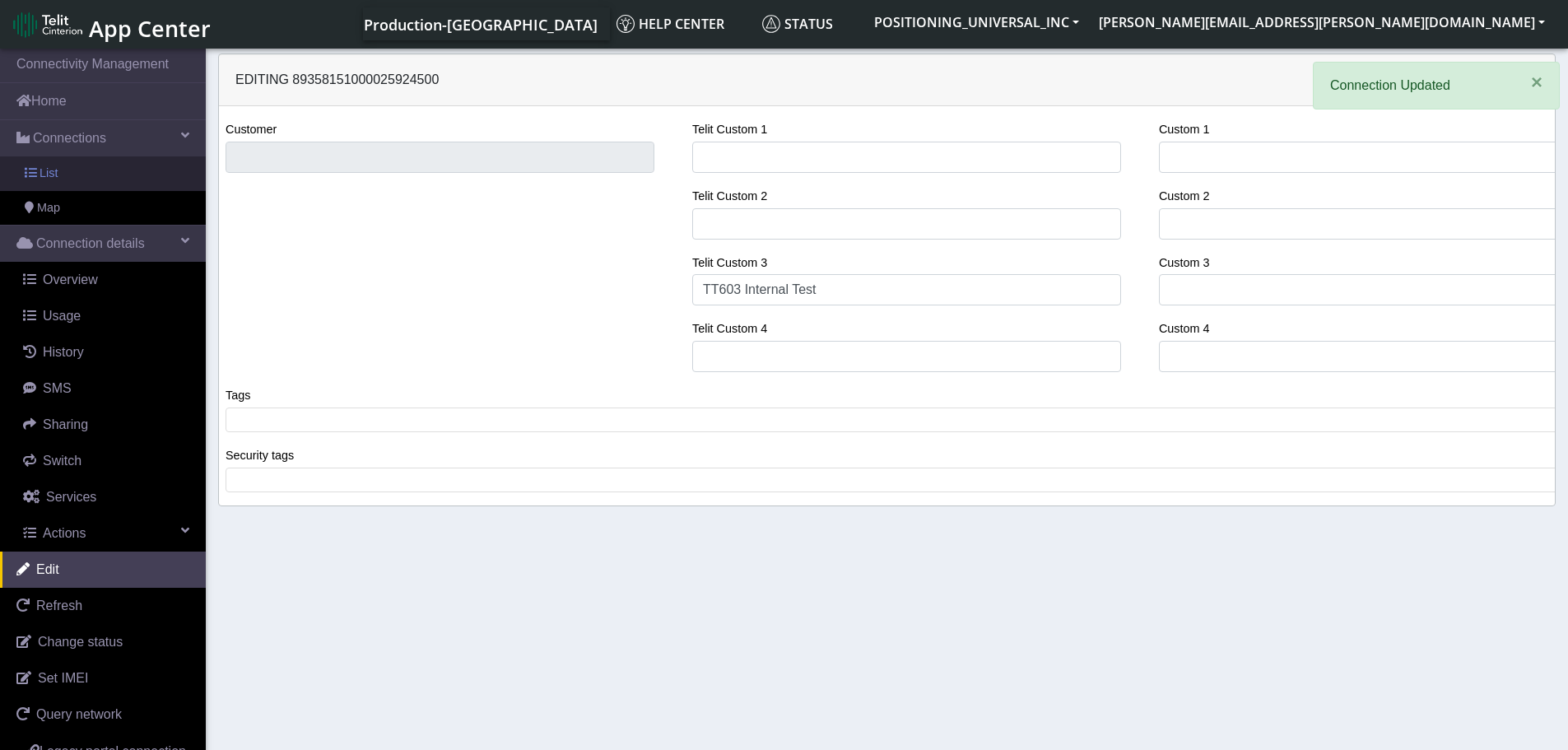
click at [67, 175] on link "List" at bounding box center [103, 173] width 206 height 34
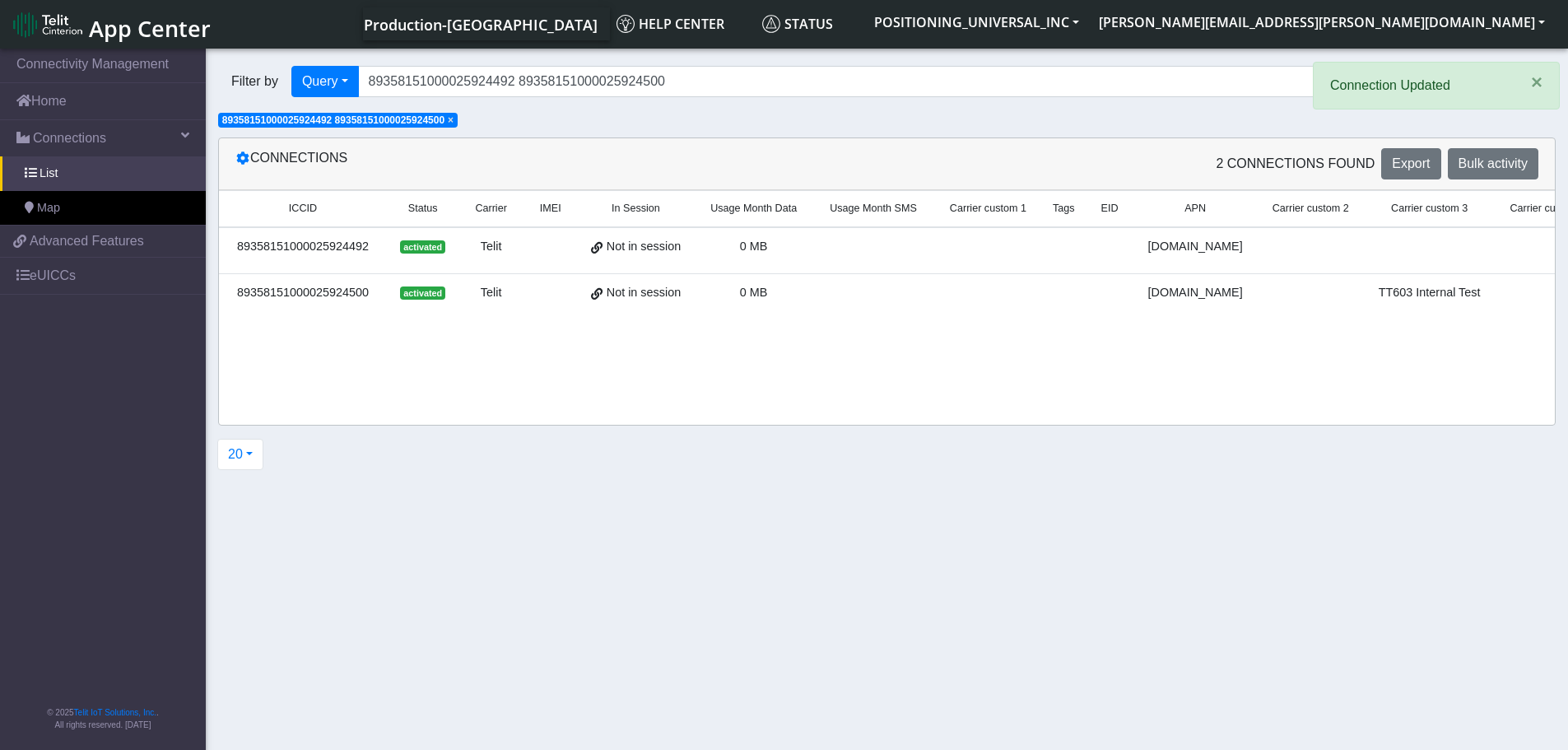
click at [306, 294] on div "89358151000025924500" at bounding box center [303, 293] width 148 height 18
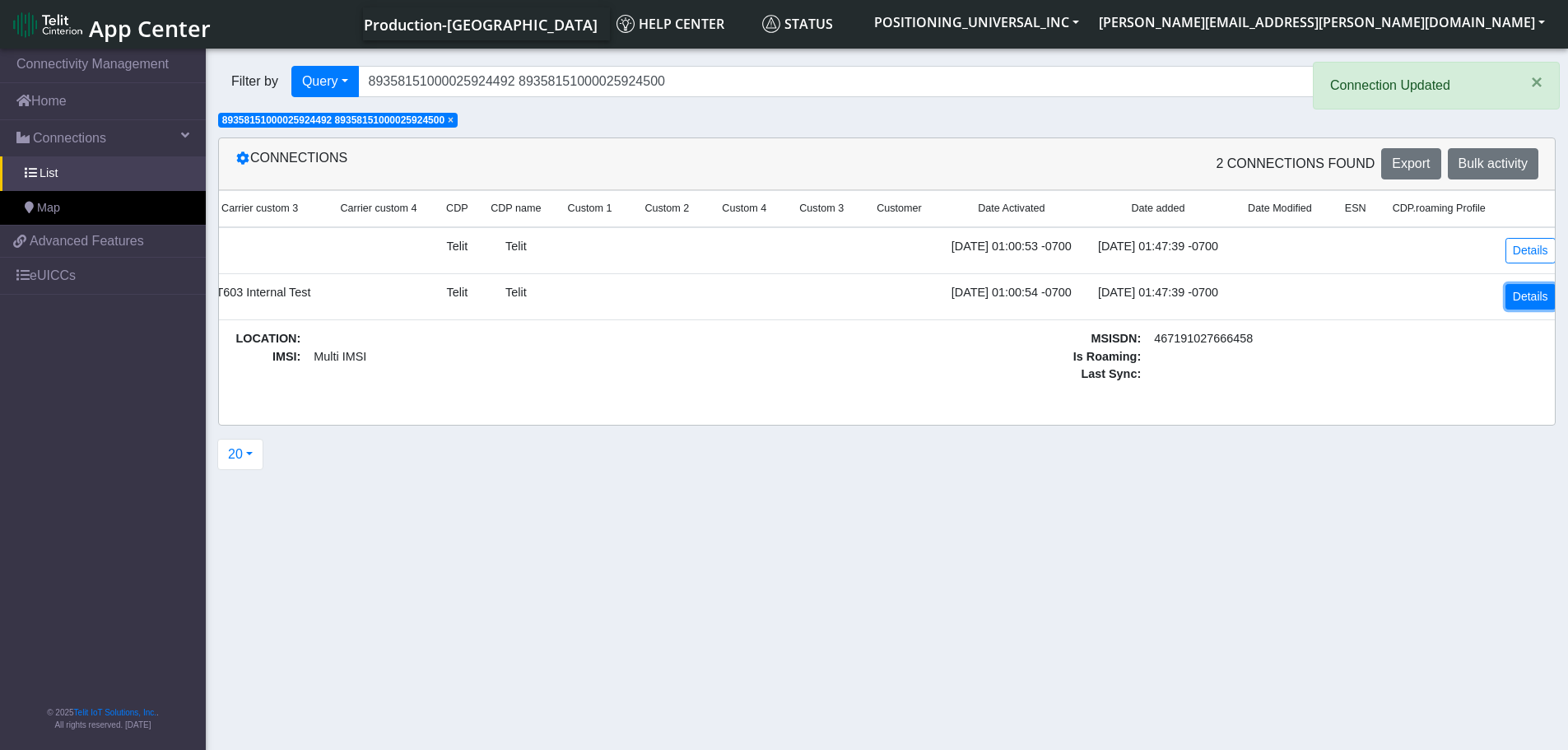
click at [1513, 305] on link "Details" at bounding box center [1530, 296] width 50 height 26
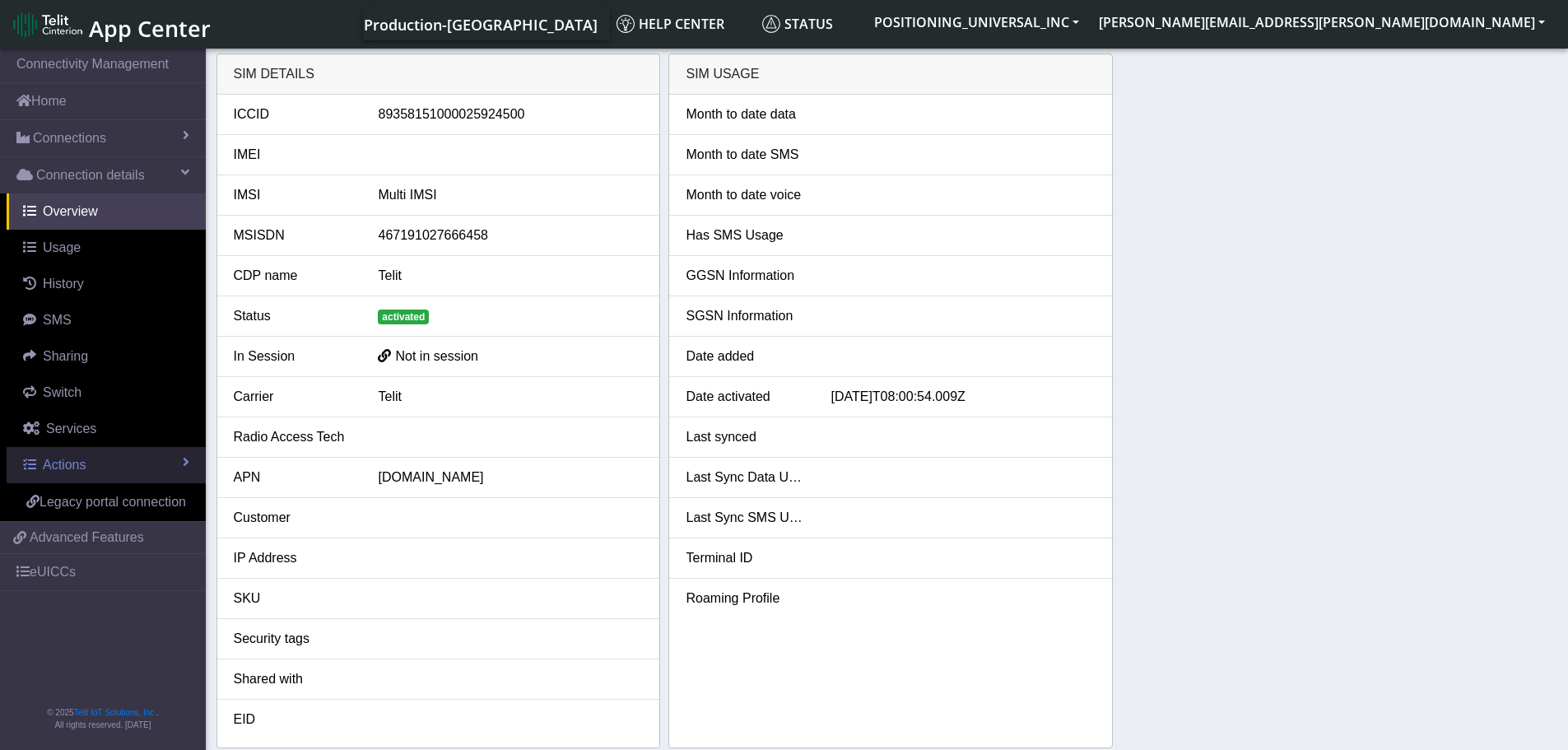
click at [93, 462] on link "Actions" at bounding box center [106, 465] width 200 height 36
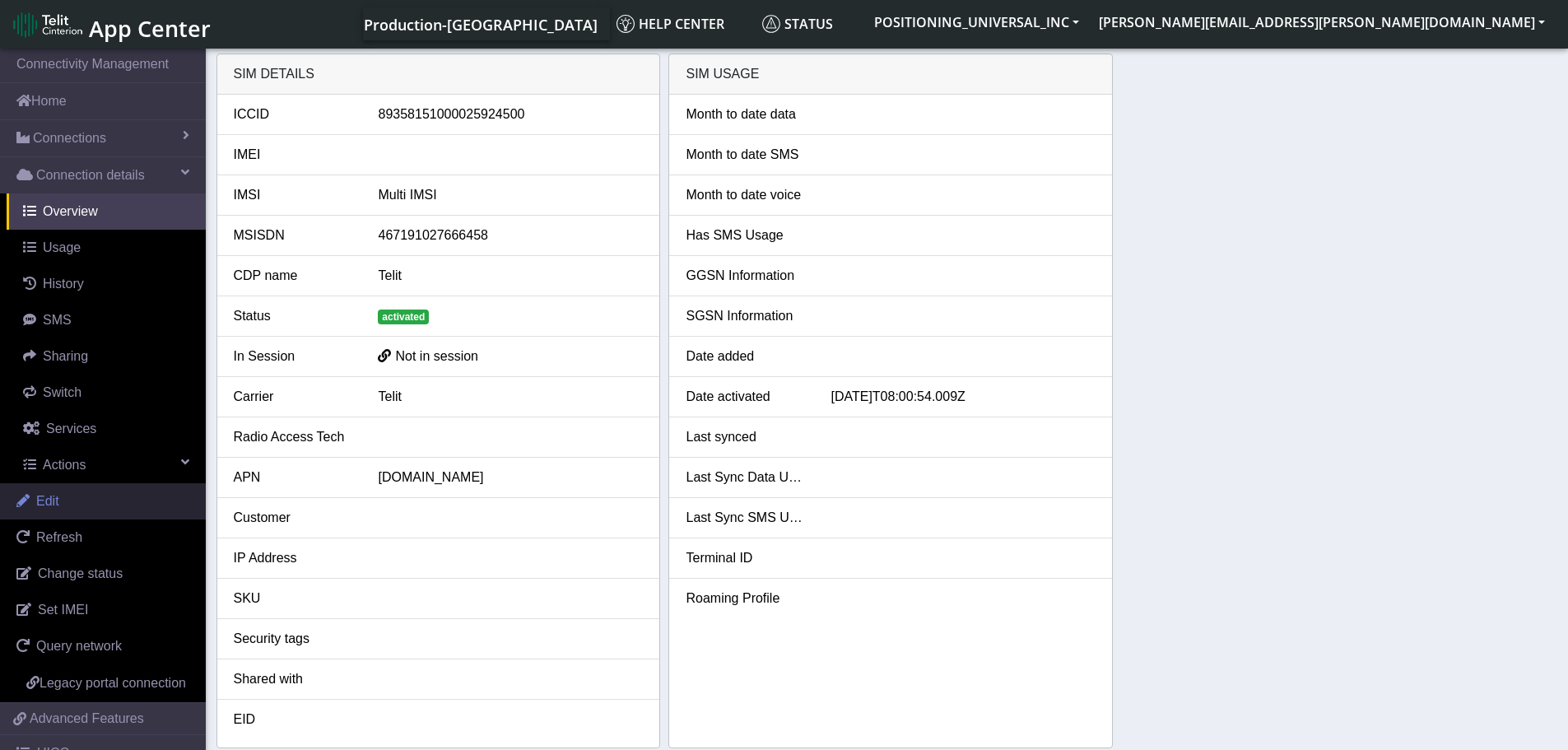
click at [120, 502] on link "Edit" at bounding box center [103, 501] width 206 height 36
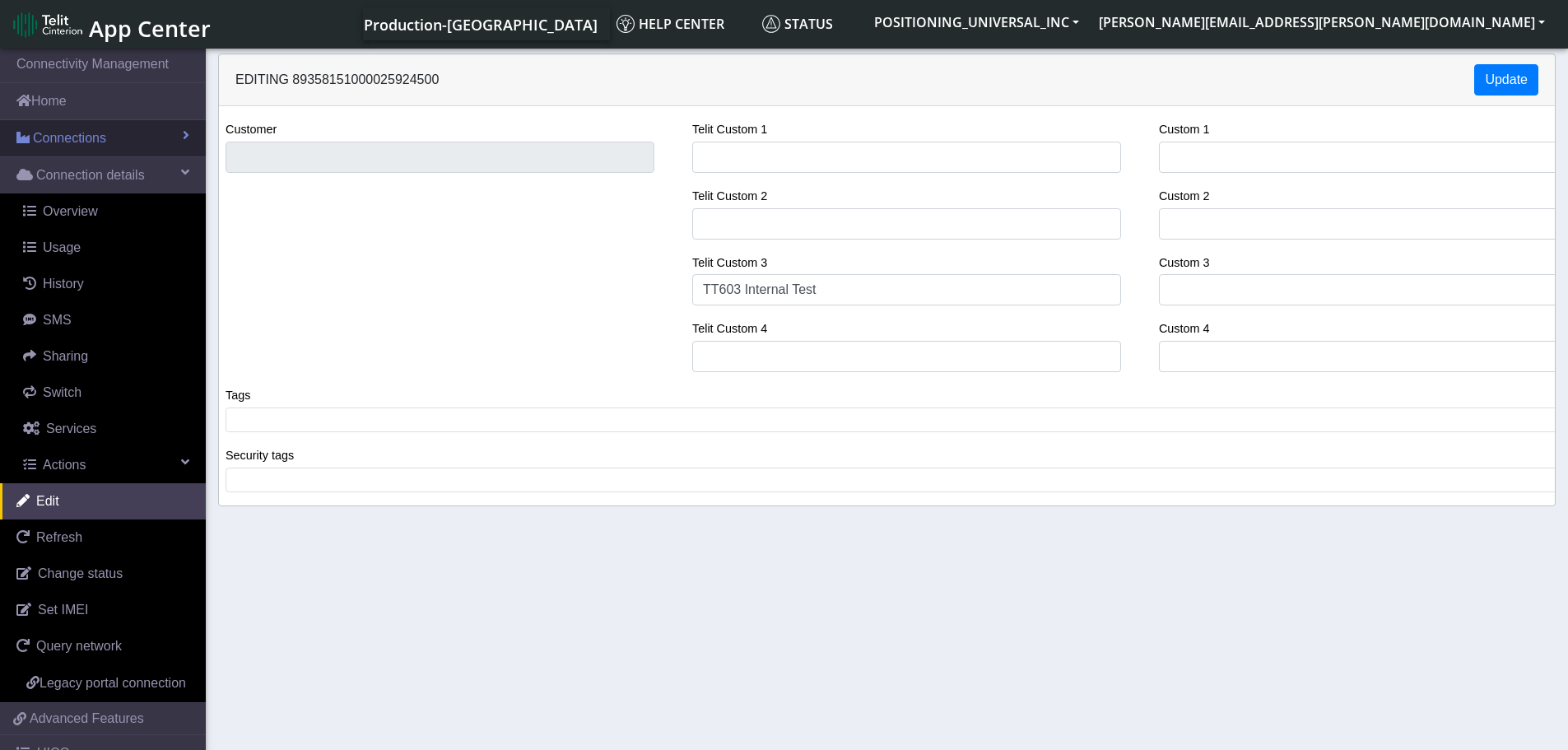
click at [89, 152] on link "Connections" at bounding box center [103, 138] width 206 height 36
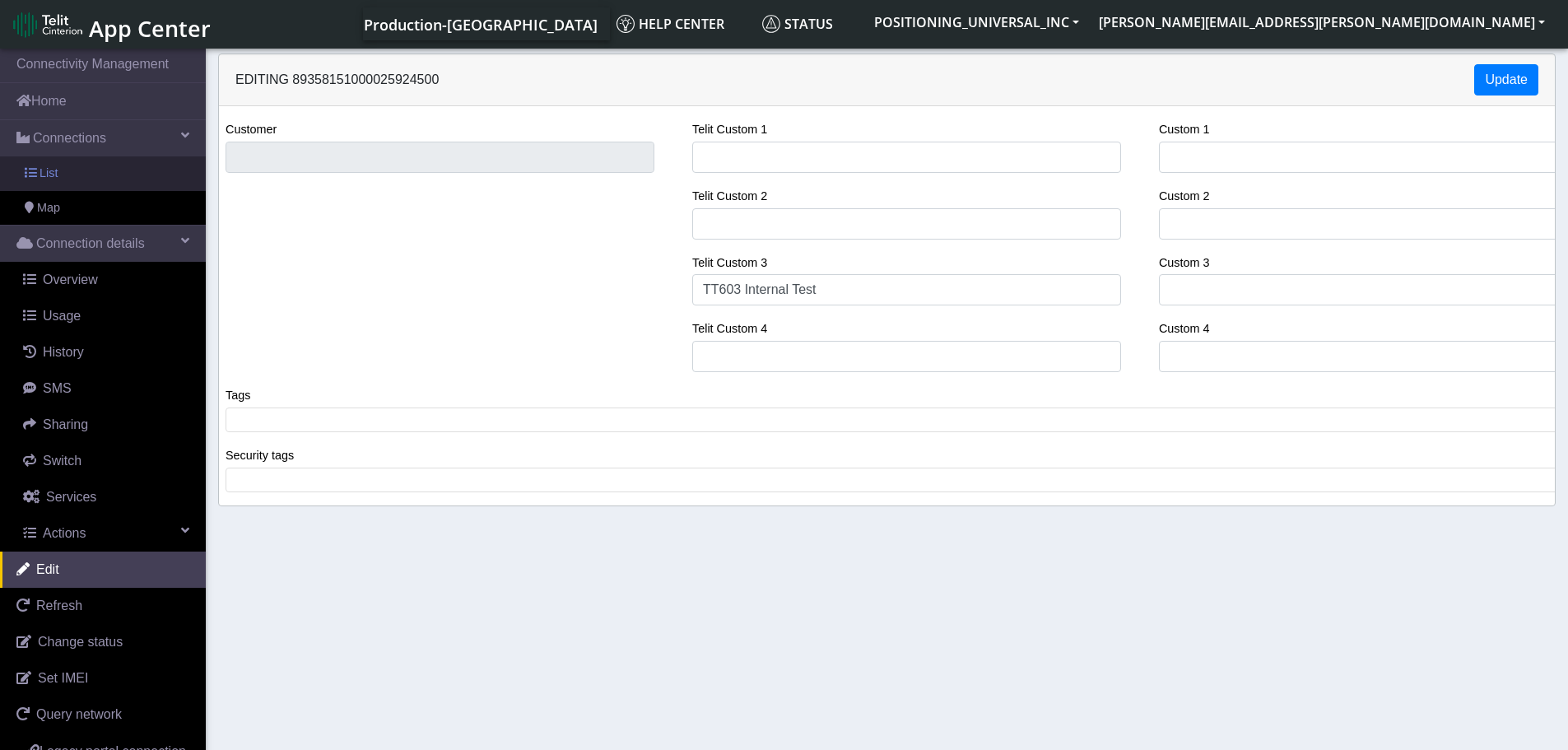
click at [74, 184] on link "List" at bounding box center [103, 173] width 206 height 34
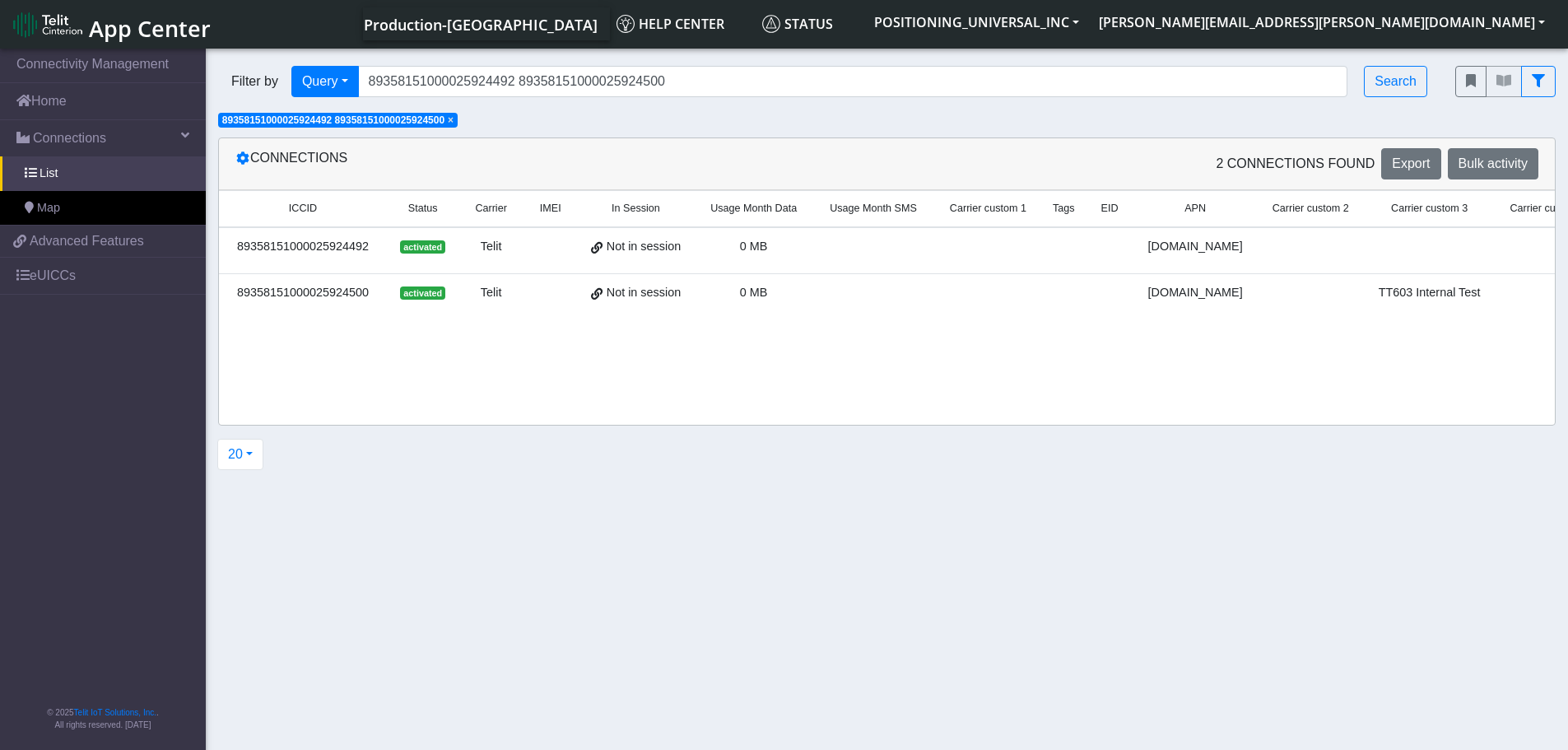
click at [322, 244] on div "89358151000025924492" at bounding box center [303, 247] width 148 height 18
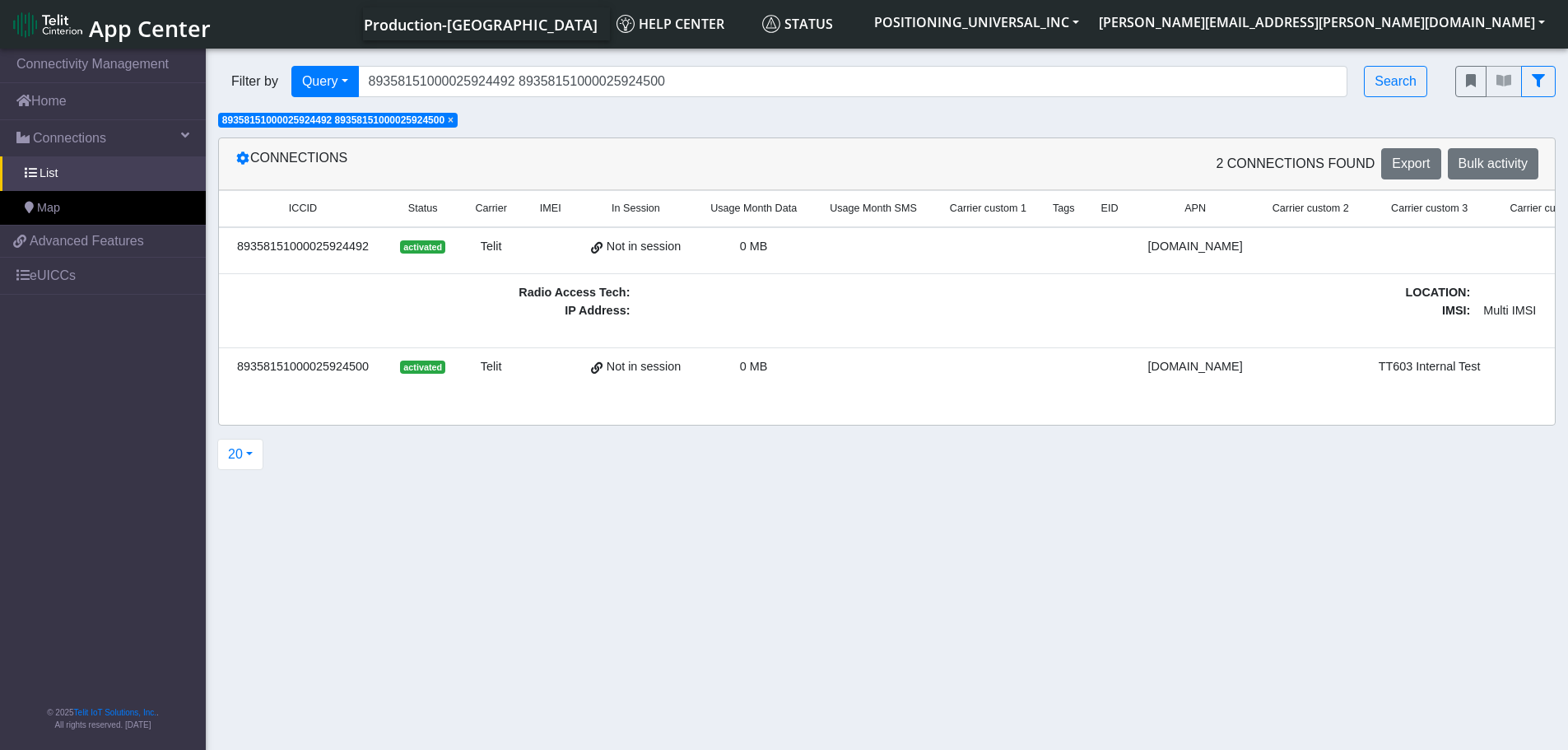
scroll to position [0, 1170]
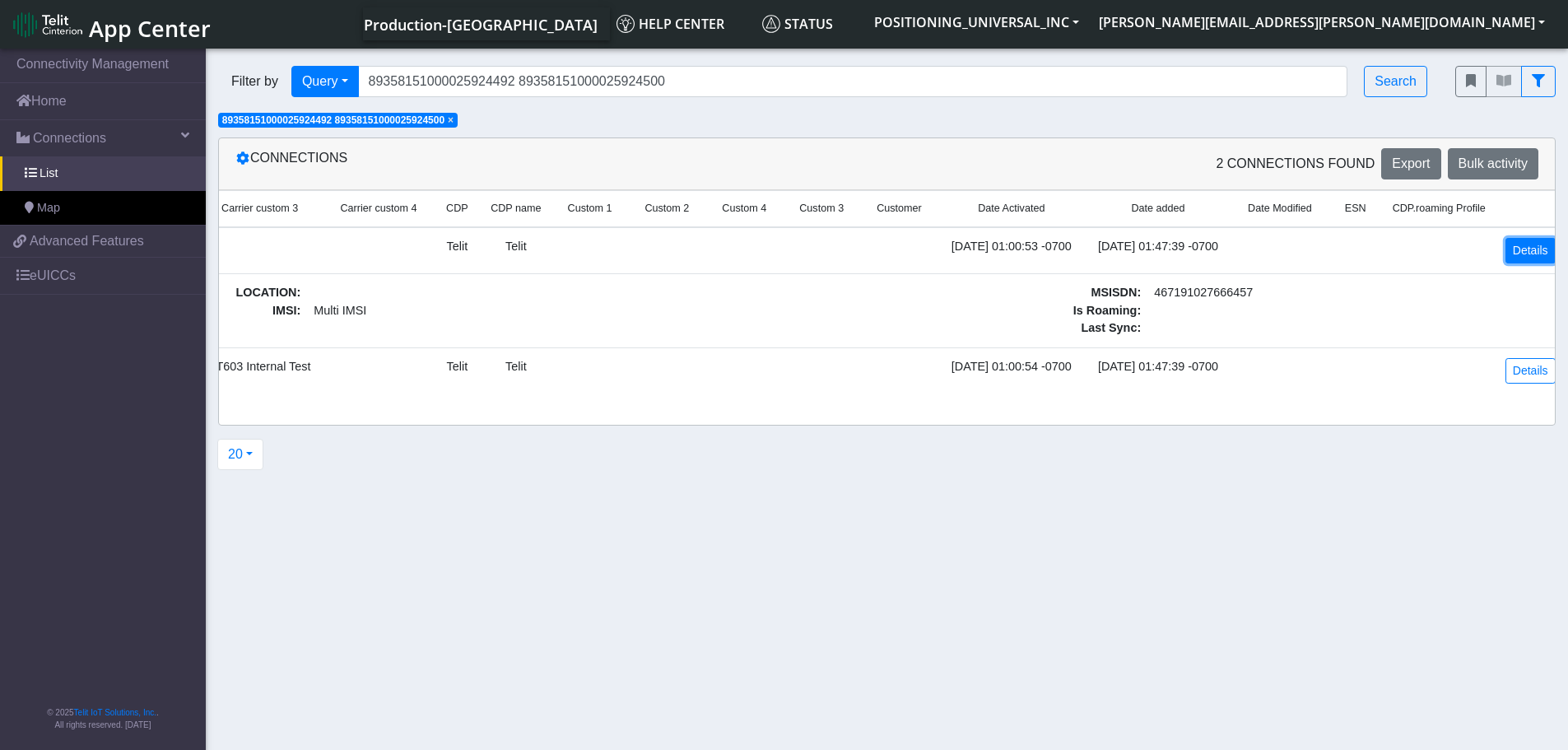
click at [1506, 248] on link "Details" at bounding box center [1530, 250] width 50 height 26
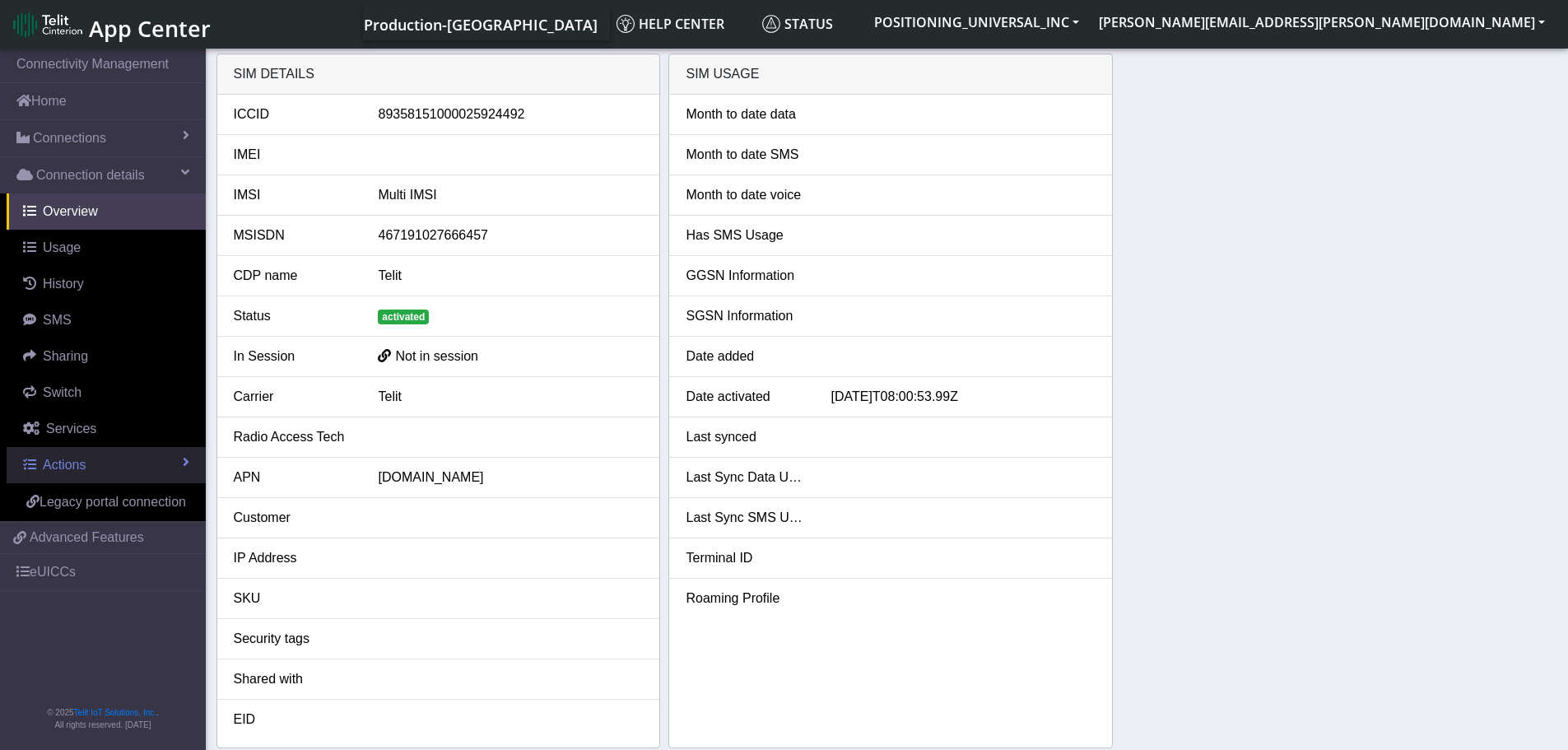
click at [101, 462] on link "Actions" at bounding box center [106, 465] width 200 height 36
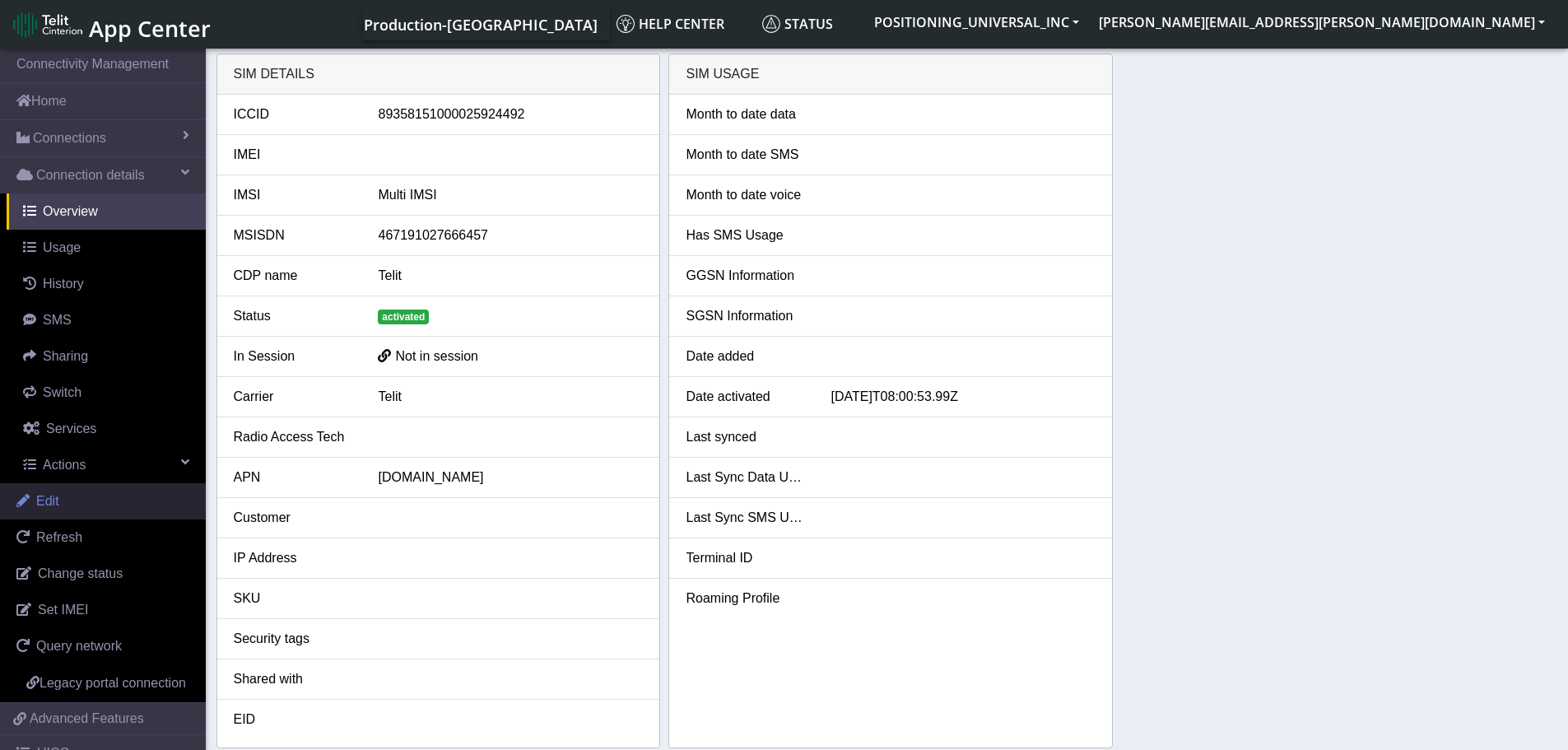
click at [145, 509] on link "Edit" at bounding box center [103, 501] width 206 height 36
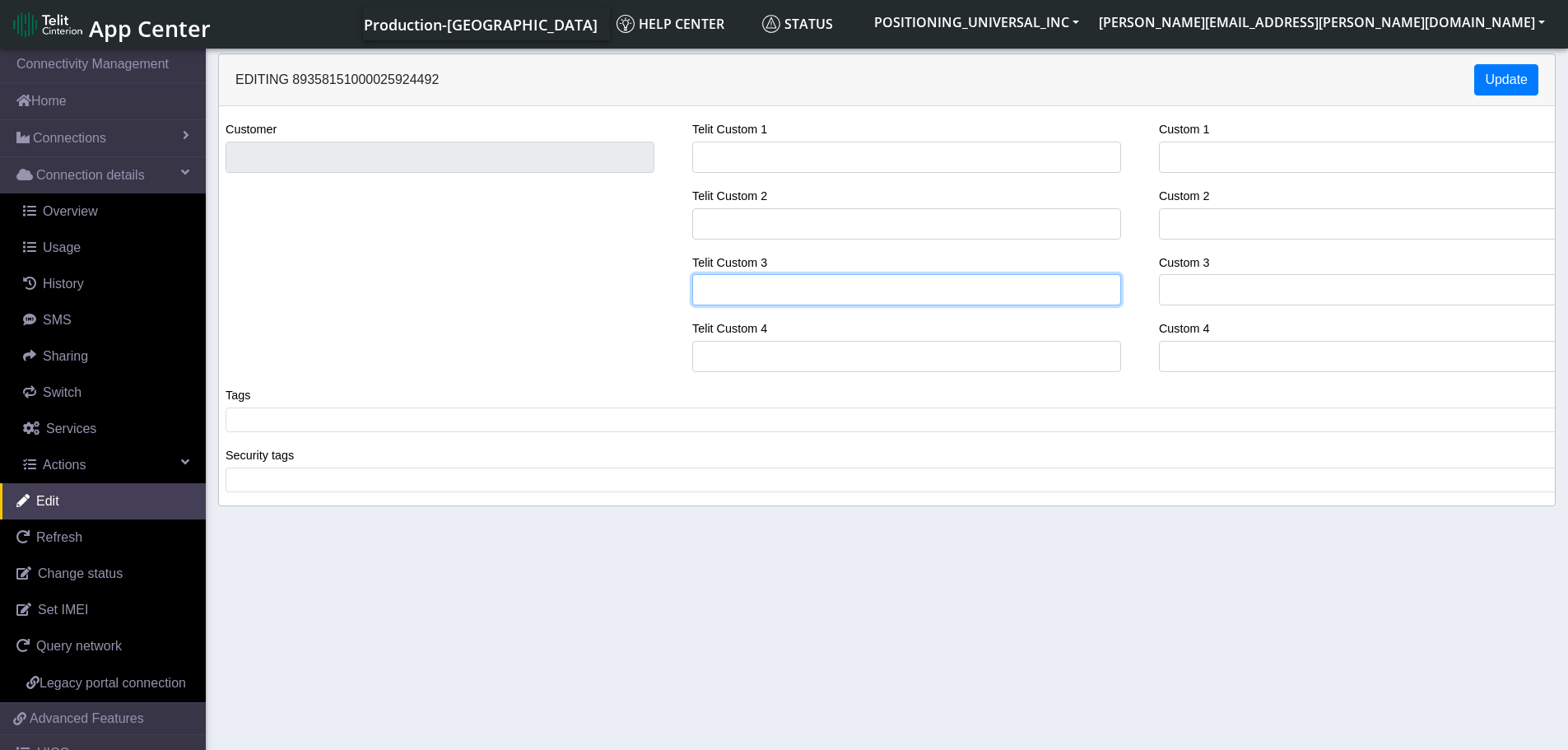
click at [769, 288] on input "Telit Custom 1" at bounding box center [906, 290] width 429 height 31
paste input "TT603 Internal Test"
type input "TT603 Internal Test"
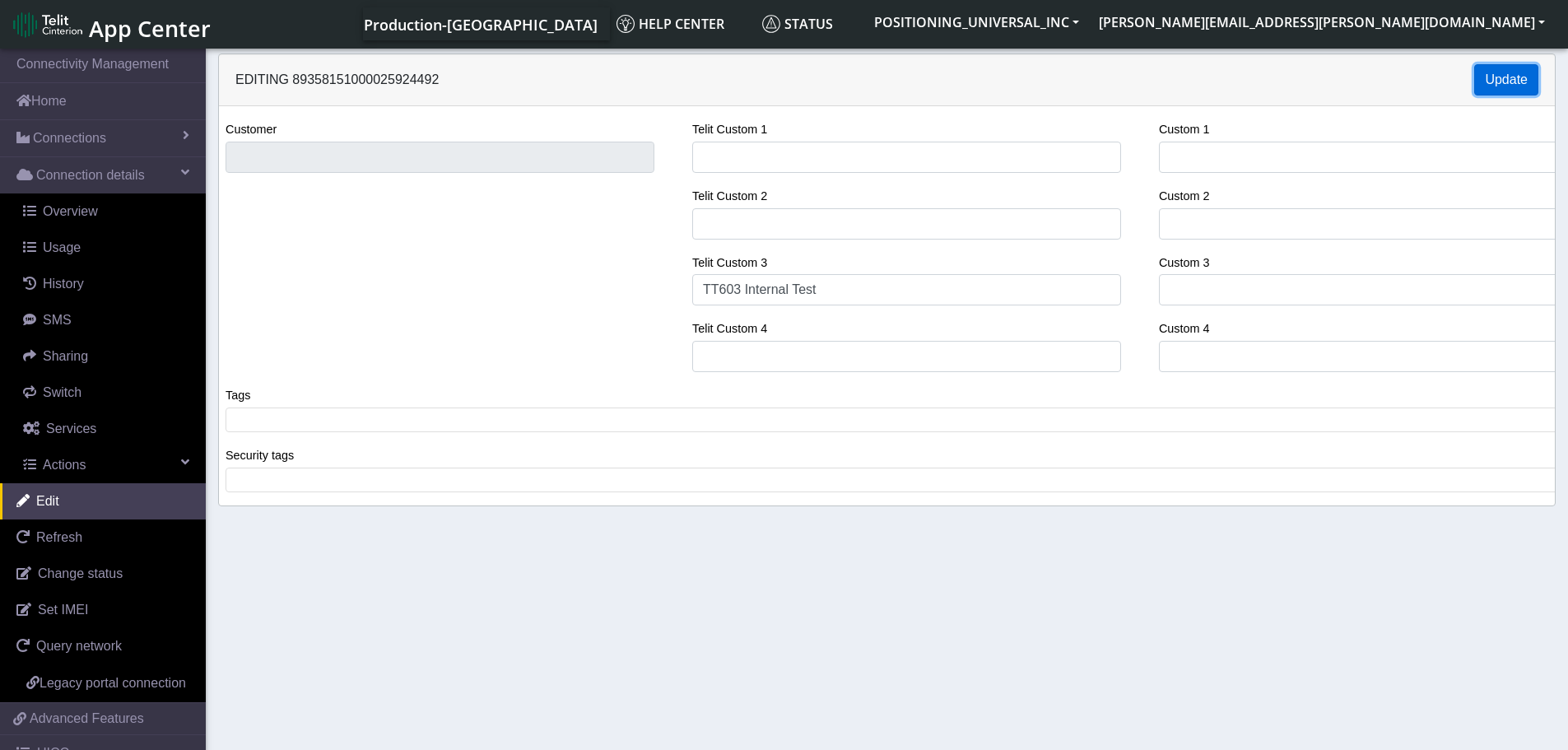
click at [1489, 73] on button "Update" at bounding box center [1506, 79] width 64 height 31
